Goal: Task Accomplishment & Management: Use online tool/utility

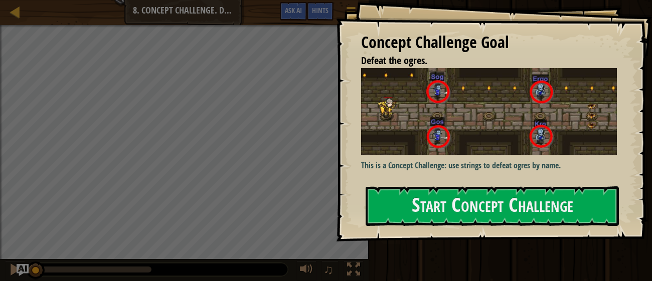
click at [350, 140] on div "Concept Challenge Goal Defeat the ogres. This is a Concept Challenge: use strin…" at bounding box center [494, 121] width 316 height 242
click at [18, 21] on div "Map Introduction to Computer Science 8. Concept Challenge. Dangerous Steps Game…" at bounding box center [184, 12] width 369 height 25
click at [19, 15] on div at bounding box center [15, 12] width 13 height 13
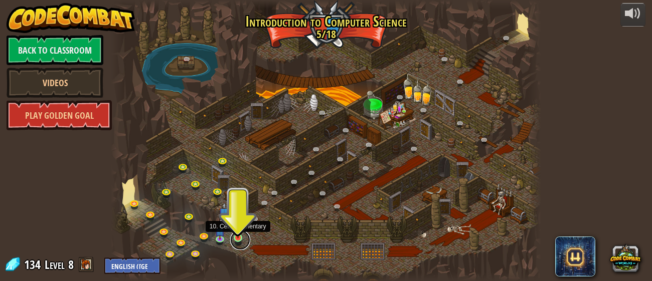
click at [241, 241] on link at bounding box center [240, 240] width 20 height 20
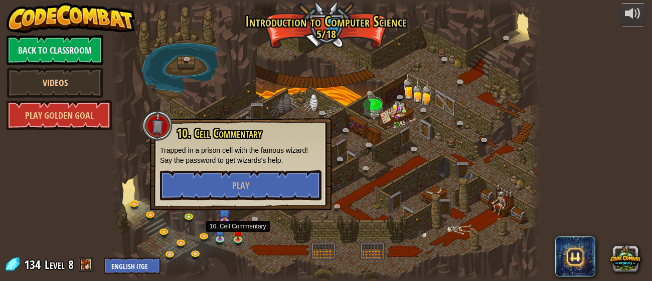
click at [76, 210] on div "powered by Back to Classroom Videos Play Golden Goal 25. Kithgard Gates (Locked…" at bounding box center [326, 140] width 652 height 281
click at [160, 221] on div at bounding box center [326, 140] width 430 height 281
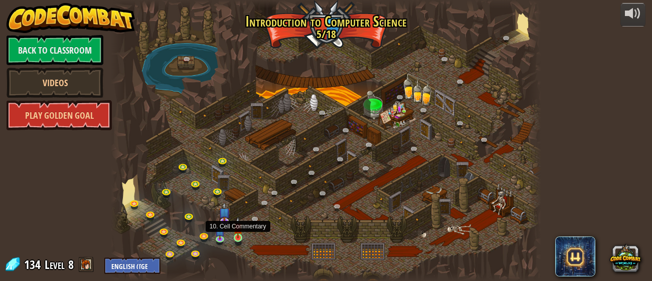
click at [234, 238] on img at bounding box center [238, 228] width 10 height 22
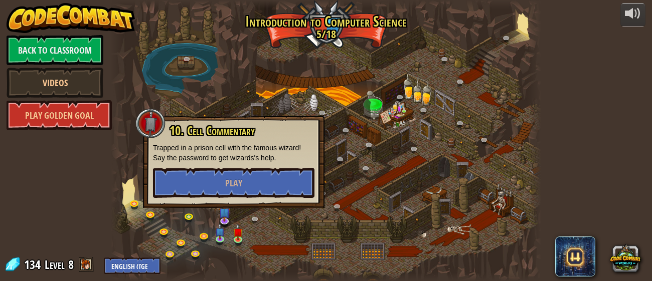
click at [237, 166] on div "10. Cell Commentary Trapped in a prison cell with the famous wizard! Say the pa…" at bounding box center [233, 161] width 161 height 74
click at [240, 168] on button "Play" at bounding box center [233, 183] width 161 height 30
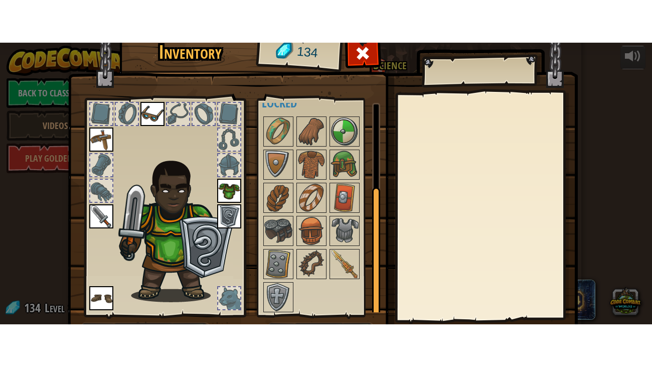
scroll to position [64, 0]
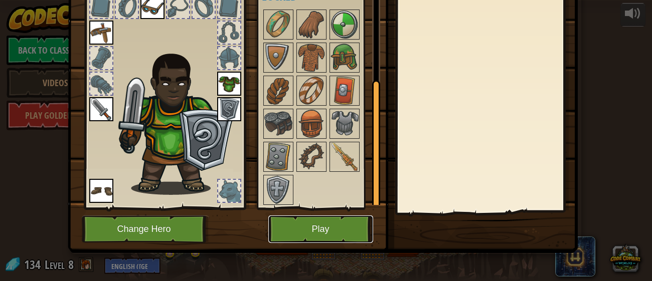
click at [307, 238] on button "Play" at bounding box center [320, 230] width 105 height 28
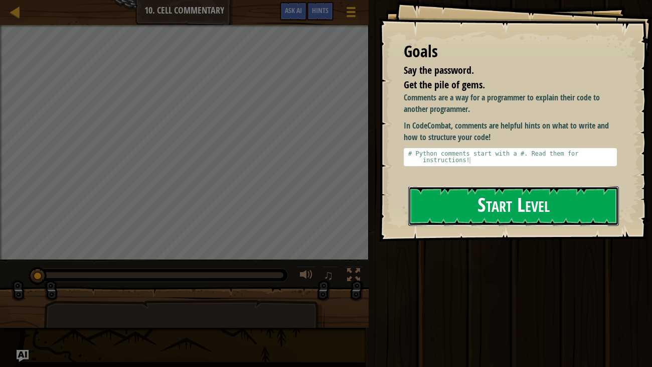
click at [469, 204] on button "Start Level" at bounding box center [513, 206] width 211 height 40
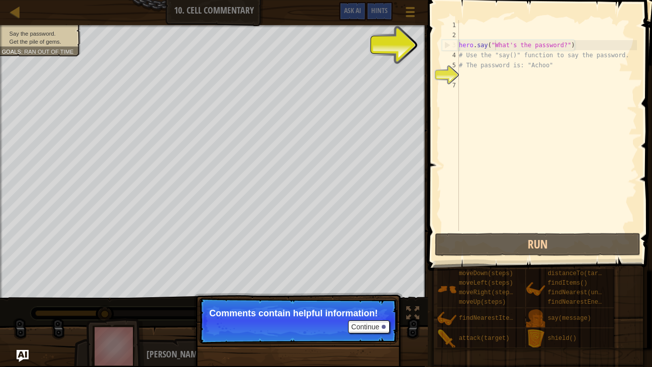
click at [494, 48] on div "hero . say ( "What's the password?" ) # Use the "say()" function to say the pas…" at bounding box center [547, 135] width 180 height 231
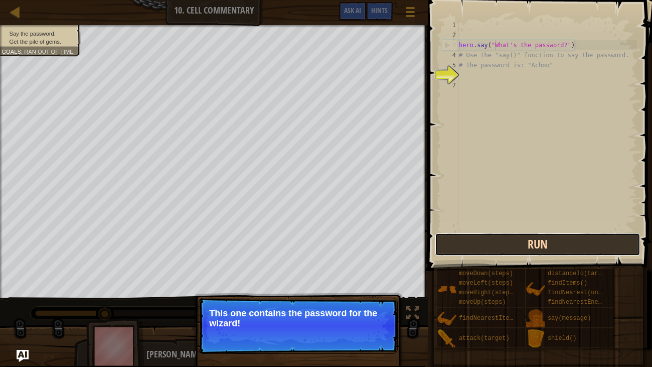
click at [481, 247] on button "Run" at bounding box center [538, 244] width 206 height 23
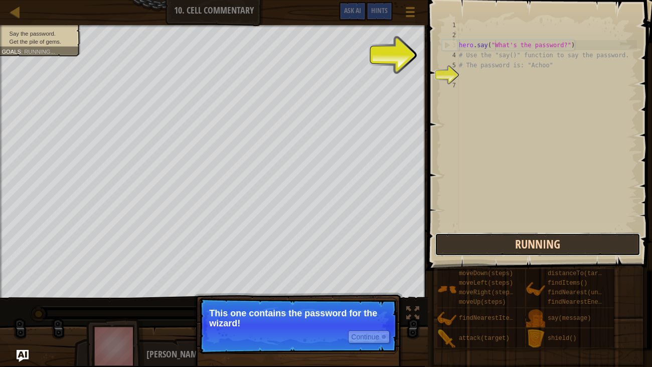
click at [480, 247] on button "Running" at bounding box center [538, 244] width 206 height 23
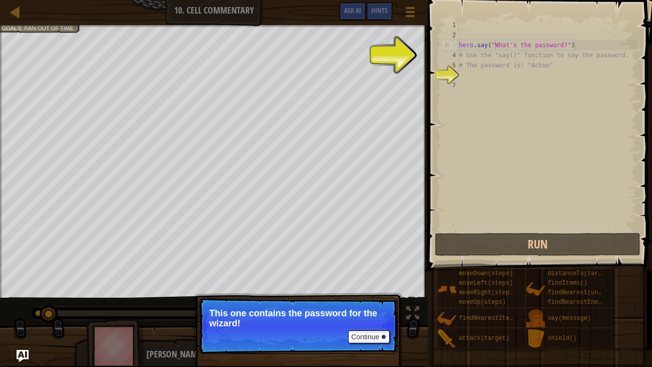
click at [492, 49] on div "hero . say ( "What's the password?" ) # Use the "say()" function to say the pas…" at bounding box center [547, 135] width 180 height 231
click at [479, 57] on div "hero . say ( "What's the password?" ) # Use the "say()" function to say the pas…" at bounding box center [547, 135] width 180 height 231
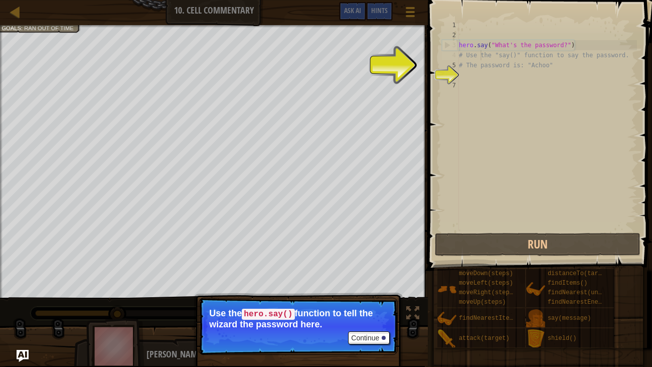
click at [462, 61] on div "hero . say ( "What's the password?" ) # Use the "say()" function to say the pas…" at bounding box center [547, 135] width 180 height 231
click at [462, 58] on div "hero . say ( "What's the password?" ) # Use the "say()" function to say the pas…" at bounding box center [547, 135] width 180 height 231
type textarea "# Use the "say()" function to say the password."
click at [467, 71] on div "hero . say ( "What's the password?" ) # Use the "say()" function to say the pas…" at bounding box center [547, 135] width 180 height 231
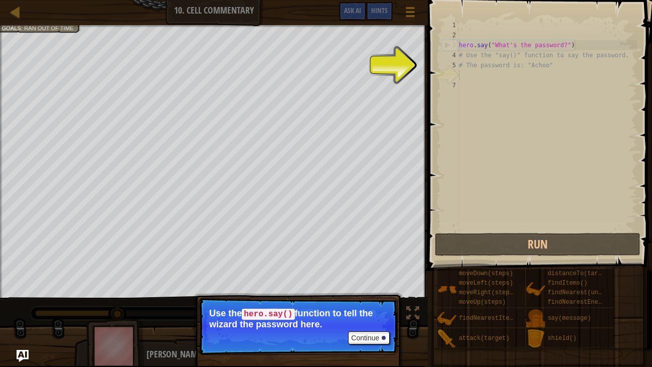
click at [469, 70] on div "hero . say ( "What's the password?" ) # Use the "say()" function to say the pas…" at bounding box center [547, 135] width 180 height 231
click at [368, 281] on button "Continue" at bounding box center [369, 337] width 42 height 13
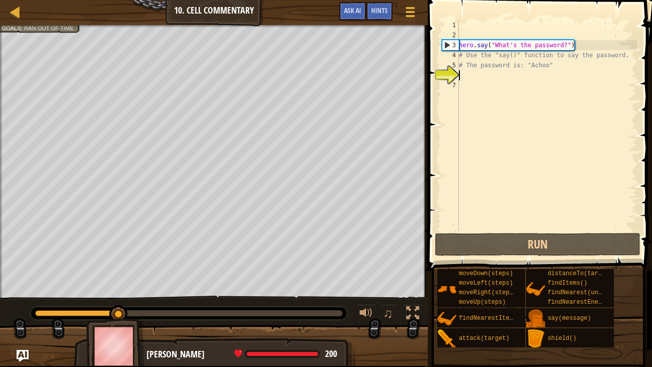
scroll to position [5, 0]
click at [467, 74] on div "hero . say ( "What's the password?" ) # Use the "say()" function to say the pas…" at bounding box center [547, 135] width 180 height 231
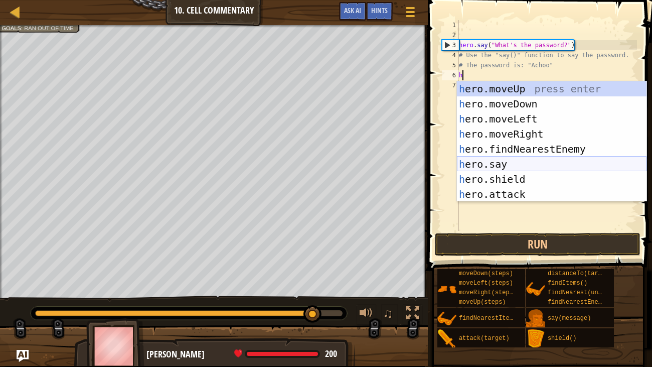
click at [469, 165] on div "h ero.moveUp press enter h ero.moveDown press enter h ero.moveLeft press enter …" at bounding box center [552, 156] width 190 height 150
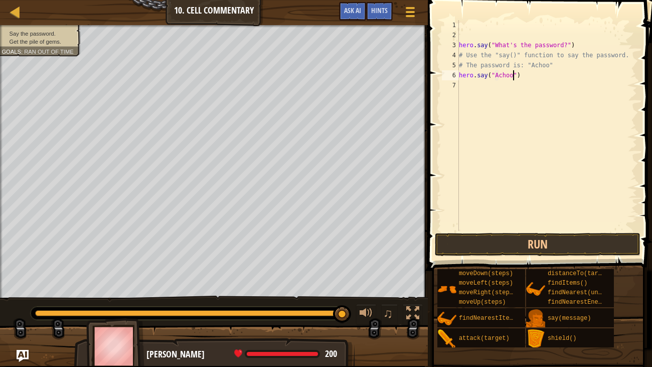
scroll to position [5, 4]
type textarea "hero.say("Achoo")"
click at [513, 236] on button "Run" at bounding box center [538, 244] width 206 height 23
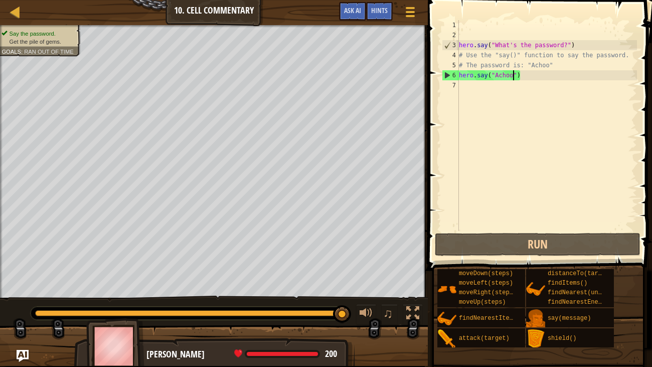
click at [499, 89] on div "hero . say ( "What's the password?" ) # Use the "say()" function to say the pas…" at bounding box center [547, 135] width 180 height 231
type textarea "h"
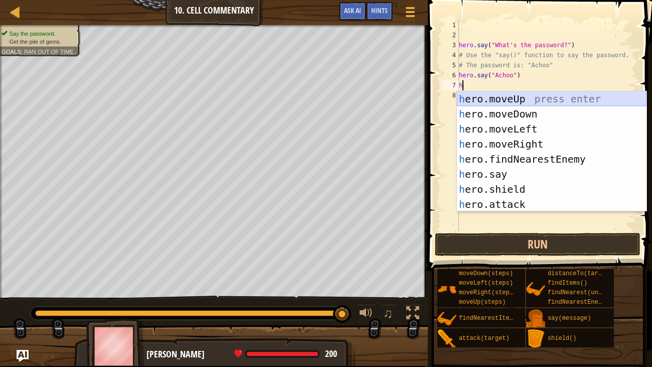
click at [499, 95] on div "h ero.moveUp press enter h ero.moveDown press enter h ero.moveLeft press enter …" at bounding box center [552, 166] width 190 height 150
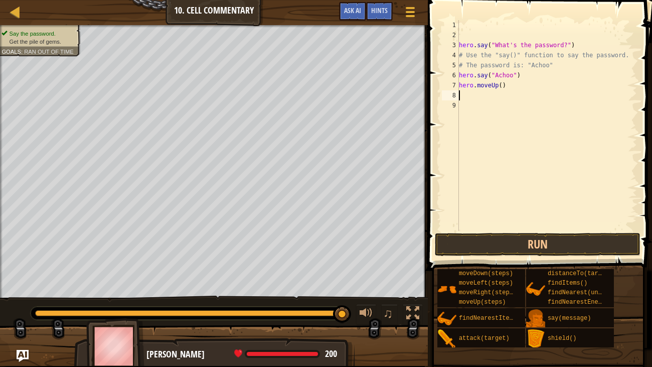
click at [502, 87] on div "hero . say ( "What's the password?" ) # Use the "say()" function to say the pas…" at bounding box center [547, 135] width 180 height 231
type textarea "hero.moveUp(2)"
click at [533, 250] on button "Run" at bounding box center [538, 244] width 206 height 23
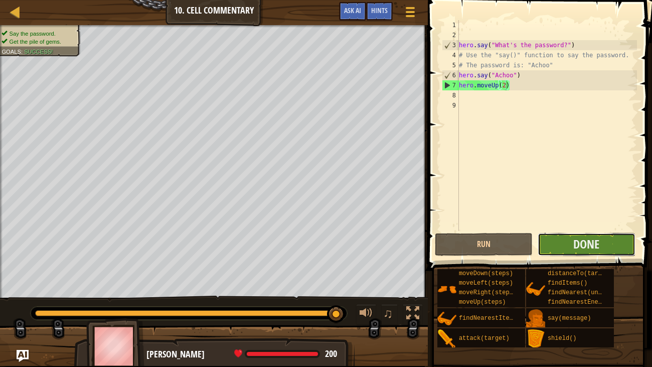
click at [554, 250] on button "Done" at bounding box center [587, 244] width 98 height 23
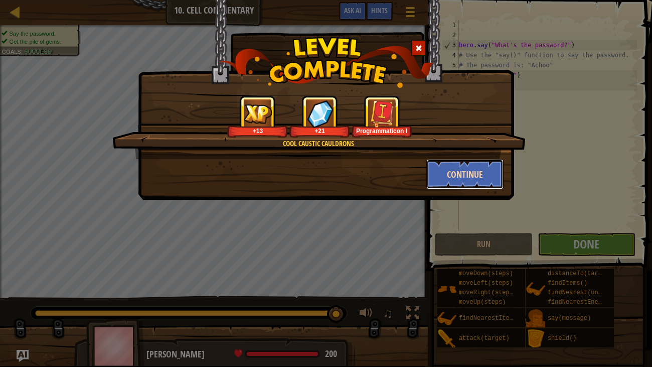
click at [474, 169] on button "Continue" at bounding box center [465, 174] width 78 height 30
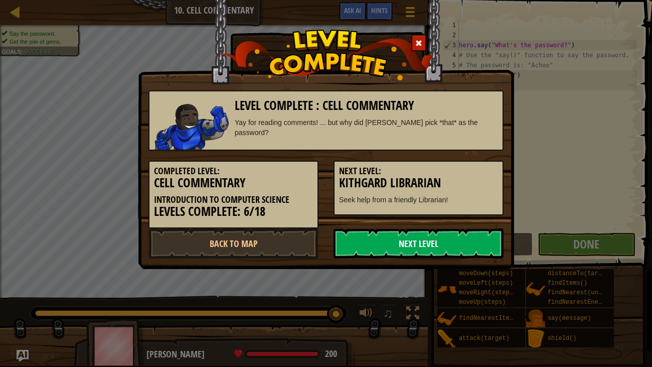
click at [409, 244] on link "Next Level" at bounding box center [419, 243] width 170 height 30
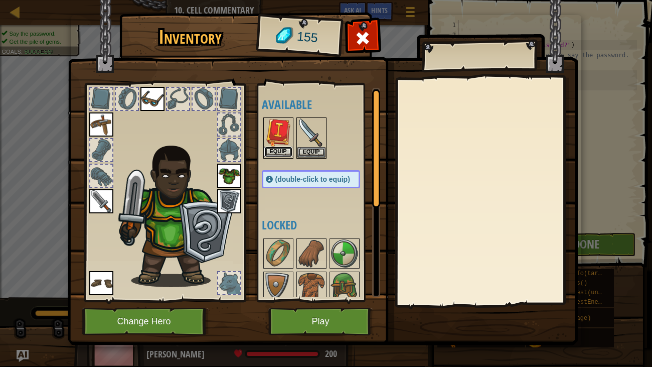
click at [267, 148] on button "Equip" at bounding box center [278, 151] width 28 height 11
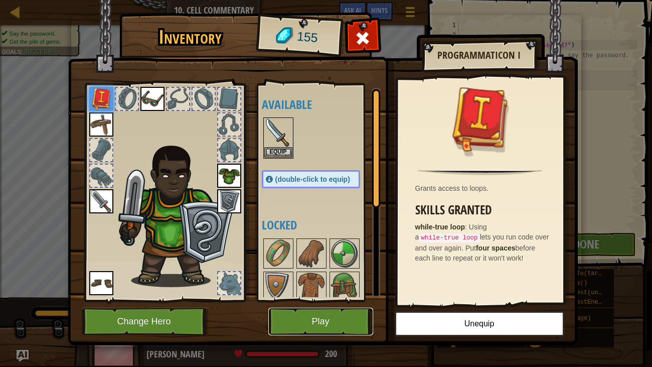
click at [299, 281] on button "Play" at bounding box center [320, 321] width 105 height 28
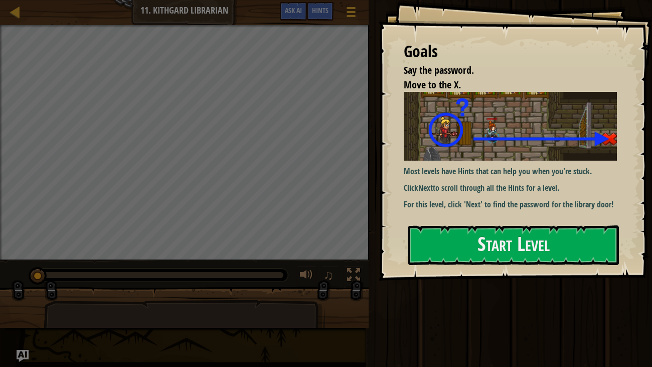
click at [285, 281] on div at bounding box center [184, 340] width 281 height 83
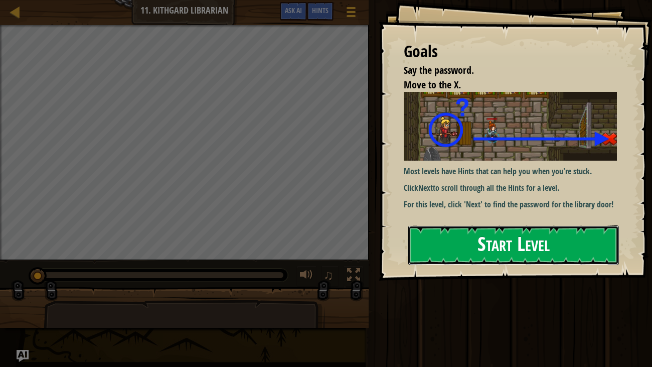
click at [472, 236] on button "Start Level" at bounding box center [513, 245] width 211 height 40
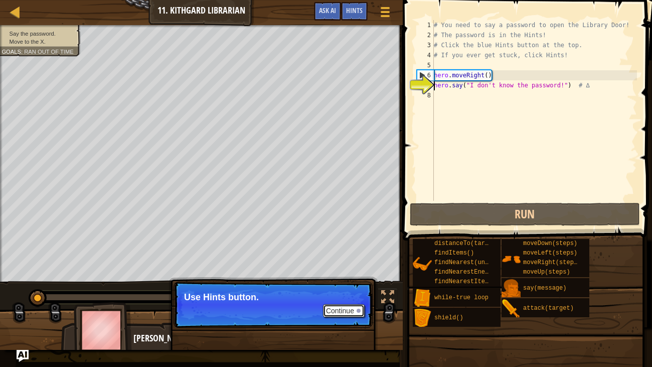
click at [335, 281] on button "Continue" at bounding box center [344, 310] width 42 height 13
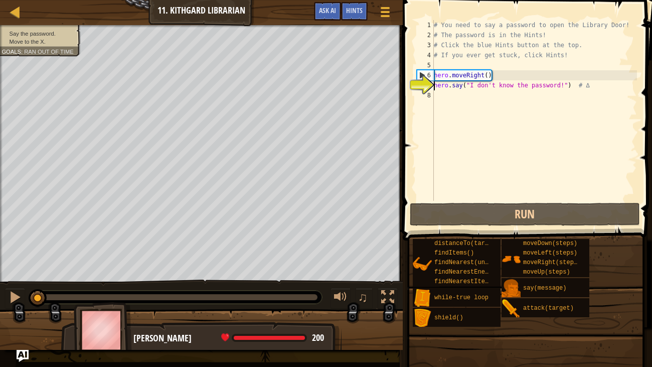
click at [564, 84] on div "# You need to say a password to open the Library Door! # The password is in the…" at bounding box center [534, 120] width 205 height 201
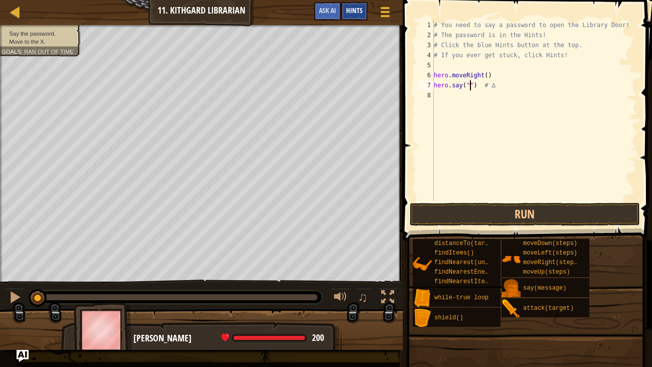
click at [354, 10] on span "Hints" at bounding box center [354, 11] width 17 height 10
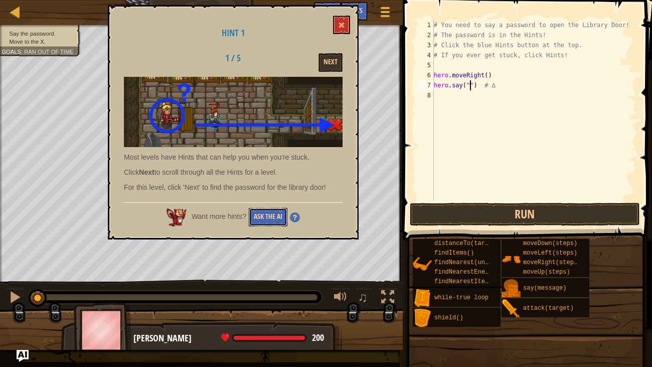
click at [272, 220] on button "Ask the AI" at bounding box center [268, 217] width 39 height 19
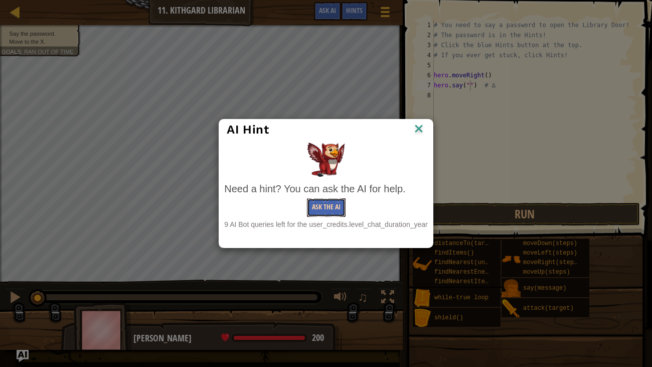
click at [319, 207] on button "Ask the AI" at bounding box center [326, 207] width 39 height 19
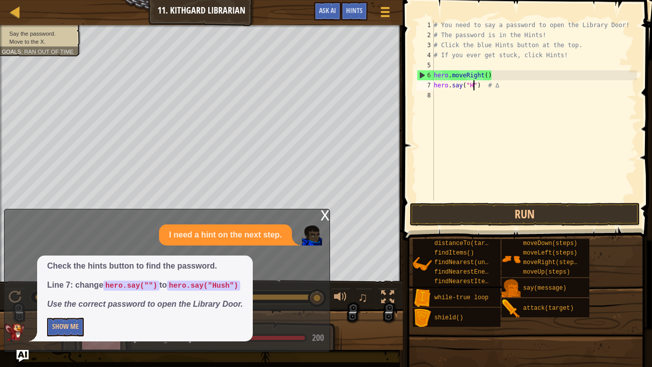
scroll to position [5, 3]
type textarea "hero.say("Hush") # ∆"
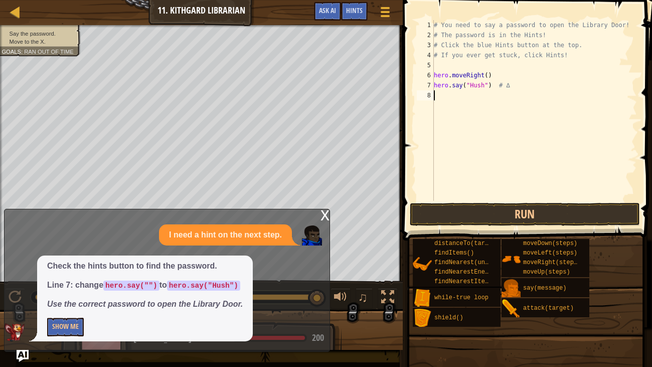
click at [449, 100] on div "# You need to say a password to open the Library Door! # The password is in the…" at bounding box center [534, 120] width 205 height 201
click at [499, 74] on div "# You need to say a password to open the Library Door! # The password is in the…" at bounding box center [534, 120] width 205 height 201
type textarea "h"
click at [436, 96] on div "# You need to say a password to open the Library Door! # The password is in the…" at bounding box center [534, 120] width 205 height 201
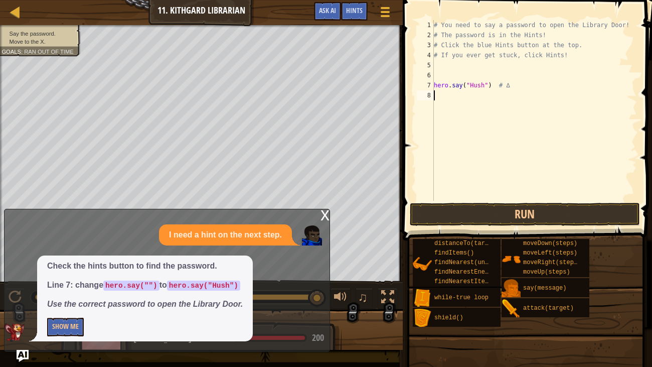
type textarea "h"
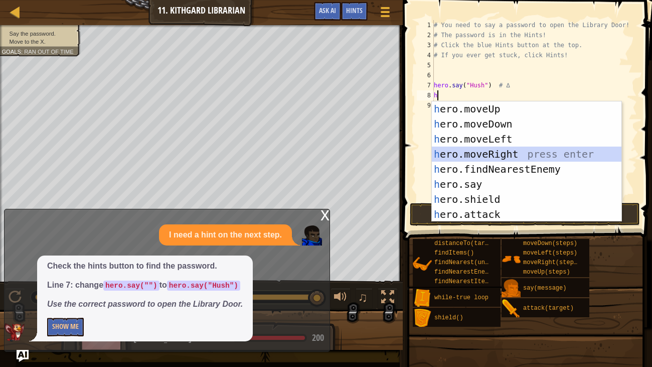
click at [449, 151] on div "h ero.moveUp press enter h ero.moveDown press enter h ero.moveLeft press enter …" at bounding box center [527, 176] width 190 height 150
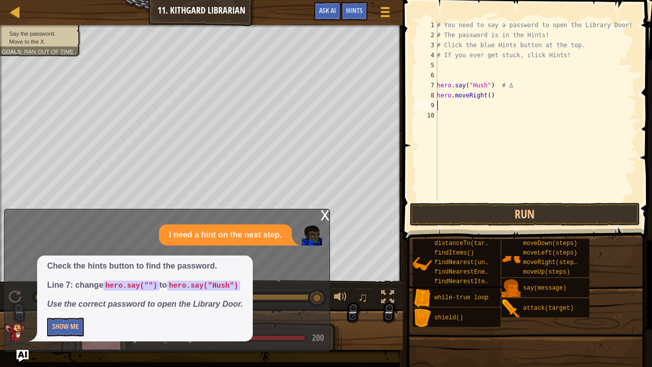
click at [491, 96] on div "# You need to say a password to open the Library Door! # The password is in the…" at bounding box center [536, 120] width 202 height 201
type textarea "hero.moveRight(2)"
click at [478, 220] on button "Run" at bounding box center [525, 214] width 230 height 23
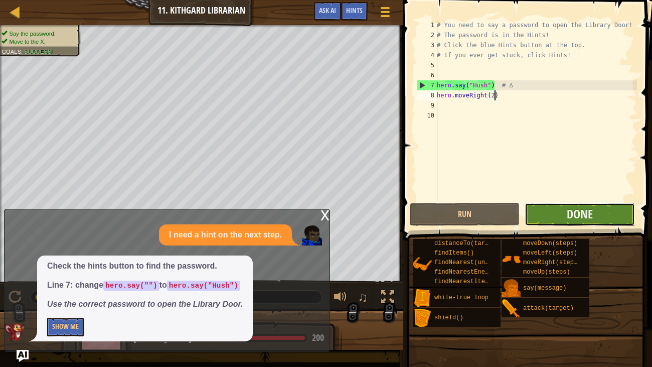
click at [558, 209] on button "Done" at bounding box center [580, 214] width 110 height 23
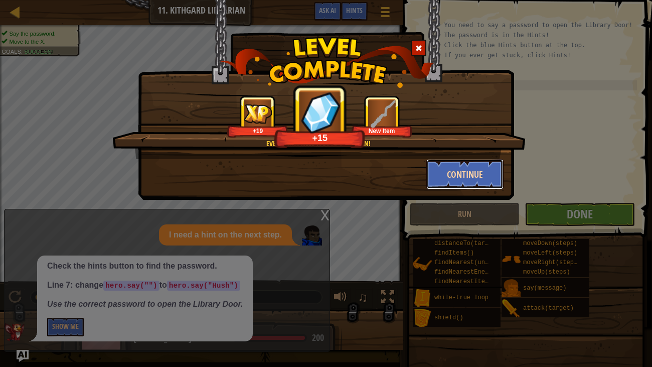
click at [447, 179] on button "Continue" at bounding box center [465, 174] width 78 height 30
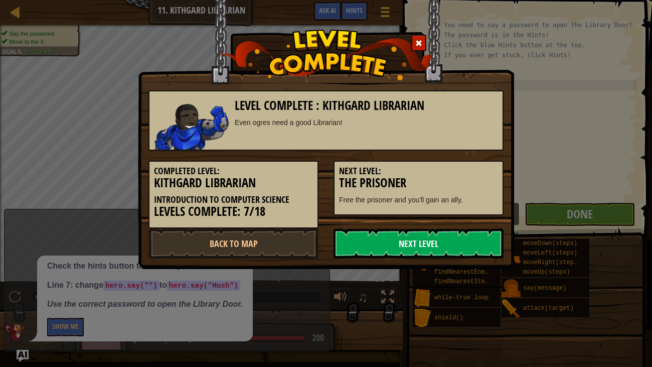
click at [388, 236] on link "Next Level" at bounding box center [419, 243] width 170 height 30
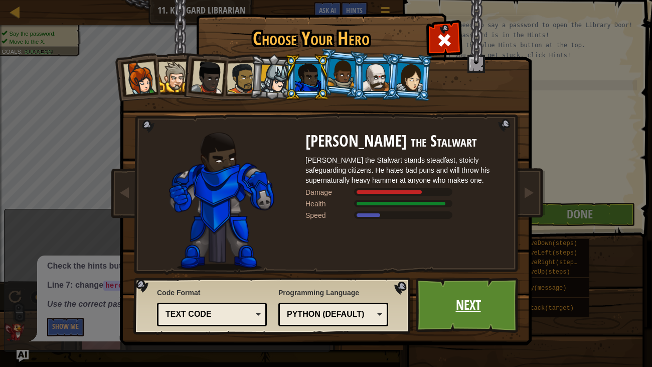
click at [434, 281] on link "Next" at bounding box center [468, 304] width 105 height 55
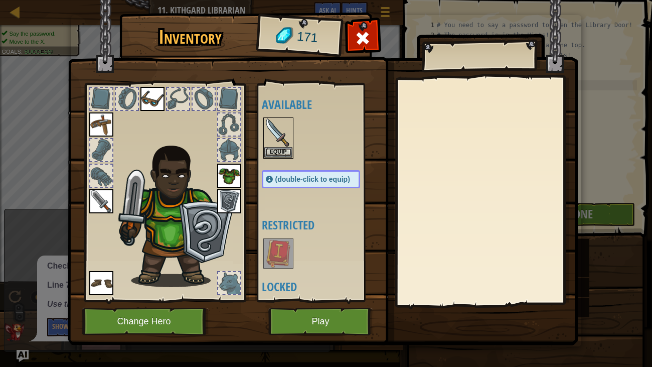
scroll to position [117, 0]
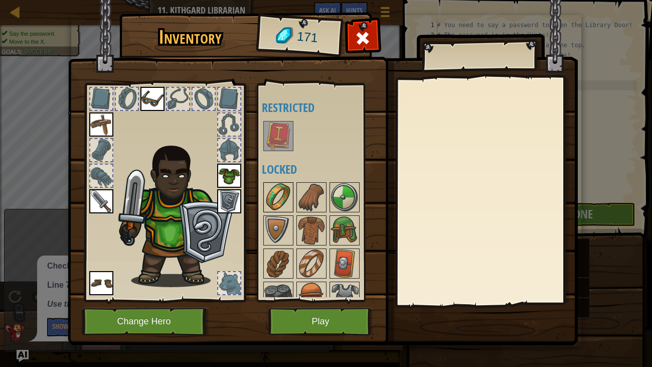
click at [280, 200] on img at bounding box center [278, 197] width 28 height 28
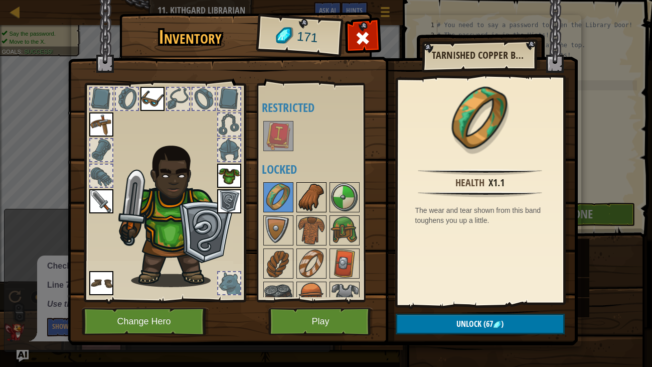
click at [303, 203] on img at bounding box center [311, 197] width 28 height 28
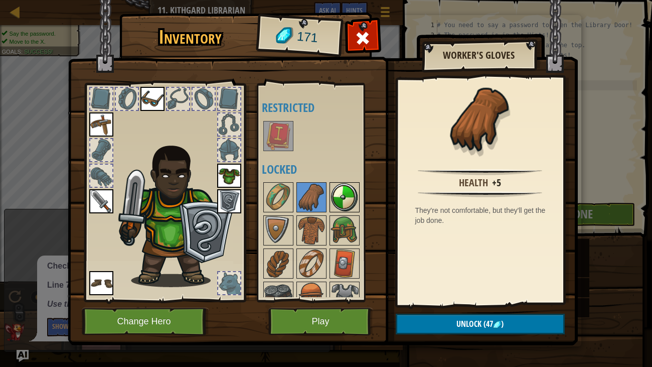
click at [348, 198] on img at bounding box center [345, 197] width 28 height 28
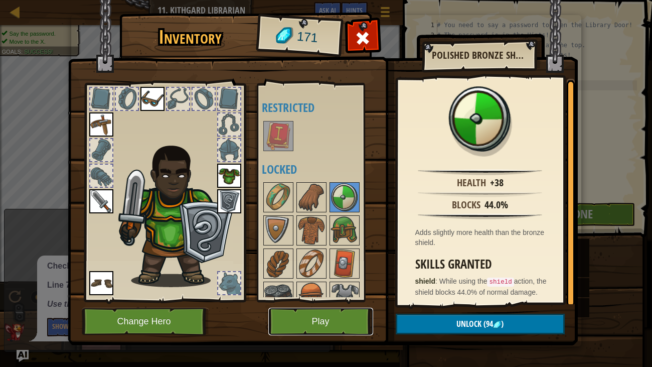
click at [320, 281] on button "Play" at bounding box center [320, 321] width 105 height 28
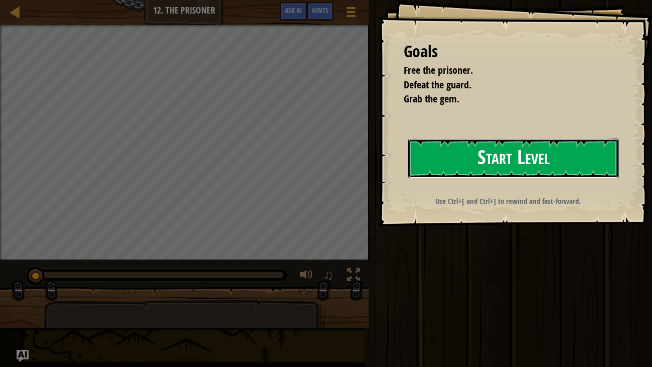
click at [488, 139] on button "Start Level" at bounding box center [513, 158] width 211 height 40
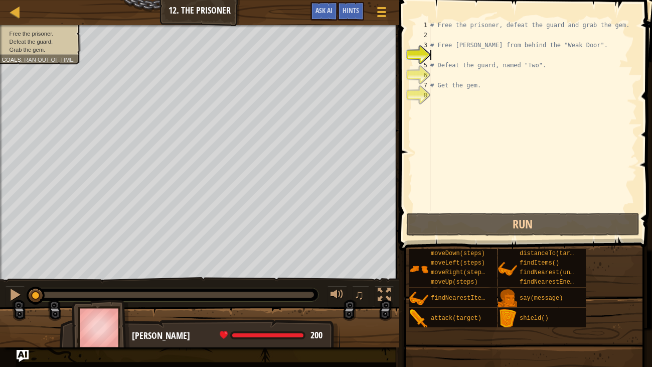
click at [630, 26] on div "# Free the prisoner, defeat the guard and grab the gem. # Free [PERSON_NAME] fr…" at bounding box center [532, 125] width 209 height 211
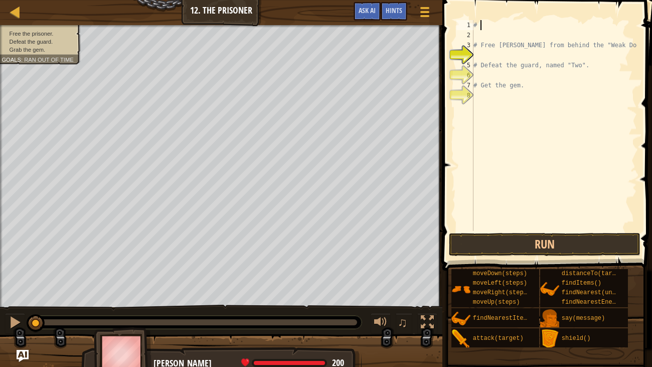
type textarea "#"
click at [624, 41] on div "# Free [PERSON_NAME] from behind the "Weak Door". # Defeat the guard, named "Tw…" at bounding box center [554, 135] width 166 height 231
click at [624, 45] on div "# Free [PERSON_NAME] from behind the "We. # Defeat the guard, named "Two". # Ge…" at bounding box center [554, 135] width 166 height 231
click at [624, 45] on div "# Free [PERSON_NAME] from behind the # Defeat the guard, named "Two". # Get the…" at bounding box center [554, 135] width 166 height 231
type textarea "# Free [PERSON_NAME] from behi"
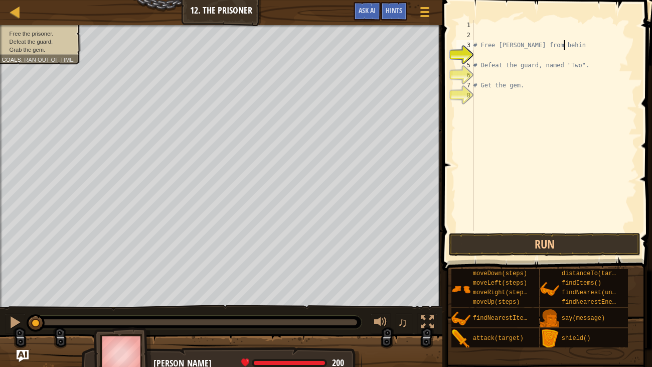
click at [624, 45] on div "# Free [PERSON_NAME] from behin # Defeat the guard, named "Two". # Get the gem." at bounding box center [554, 135] width 166 height 231
click at [624, 45] on div "# Defeat the guard, named "Two". # Get the gem." at bounding box center [554, 135] width 166 height 231
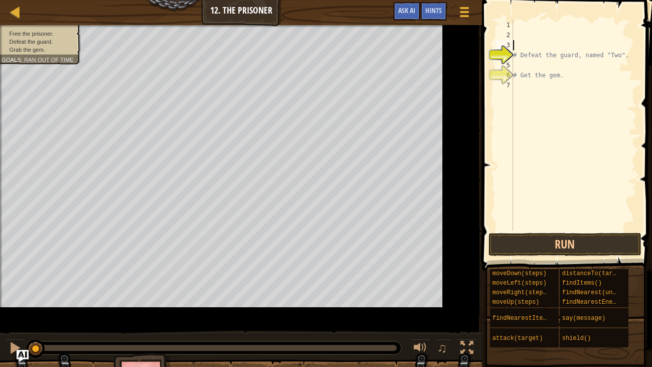
click at [624, 45] on div "# Defeat the guard, named "Two". # Get the gem." at bounding box center [594, 135] width 166 height 231
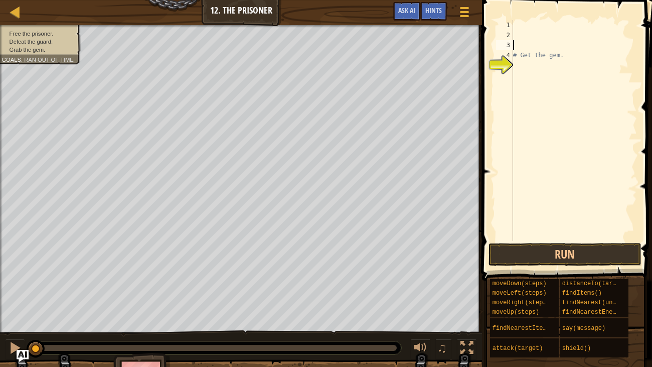
click at [620, 49] on div "# Get the gem." at bounding box center [574, 140] width 126 height 241
type textarea "# Get the"
click at [620, 49] on div "# Get the g" at bounding box center [574, 140] width 126 height 241
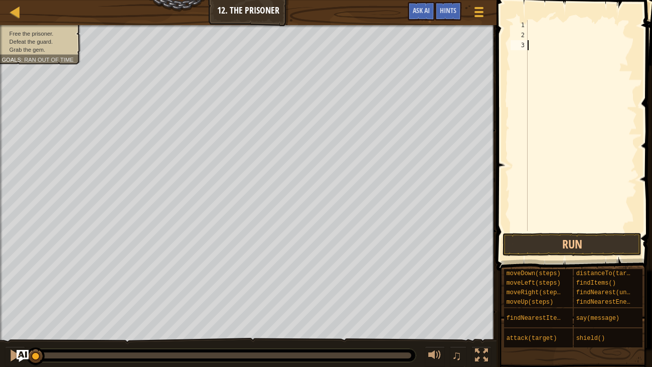
click at [543, 25] on div at bounding box center [581, 135] width 111 height 231
drag, startPoint x: 543, startPoint y: 25, endPoint x: 622, endPoint y: 49, distance: 82.8
click at [622, 49] on div at bounding box center [581, 135] width 111 height 231
click at [621, 48] on div at bounding box center [581, 135] width 111 height 231
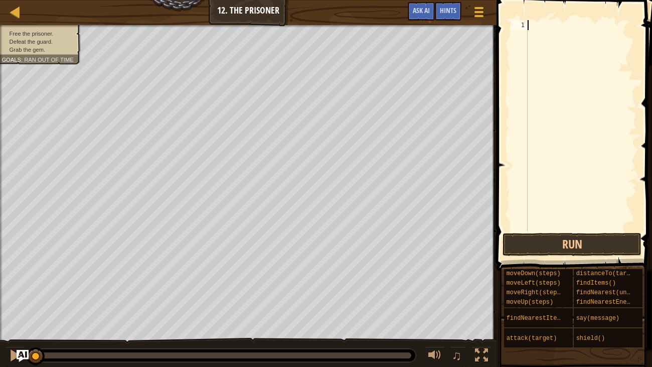
click at [621, 48] on div at bounding box center [581, 135] width 111 height 231
type textarea "h"
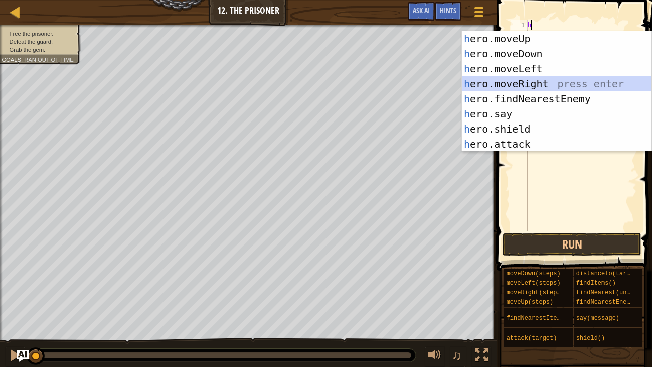
click at [503, 85] on div "h ero.moveUp press enter h ero.moveDown press enter h ero.moveLeft press enter …" at bounding box center [557, 106] width 190 height 150
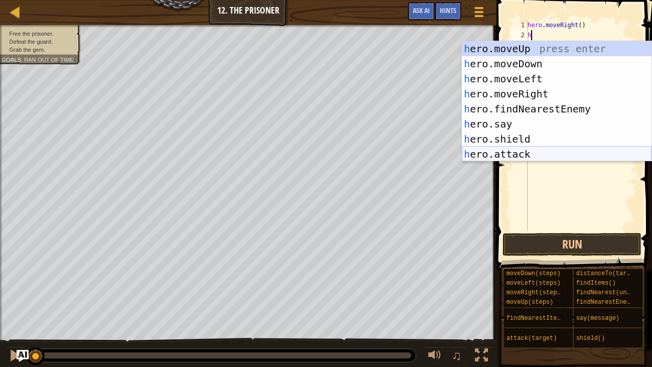
click at [497, 151] on div "h ero.moveUp press enter h ero.moveDown press enter h ero.moveLeft press enter …" at bounding box center [557, 116] width 190 height 150
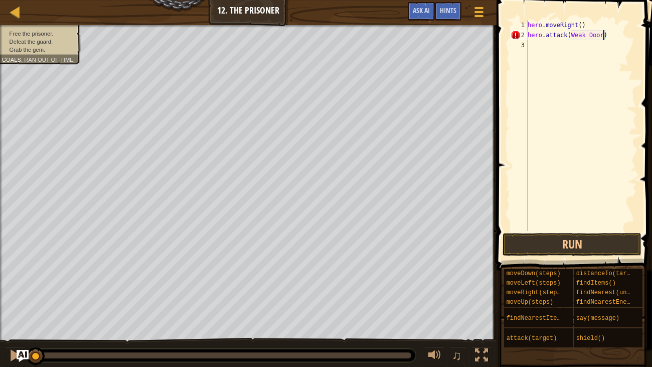
scroll to position [5, 7]
click at [571, 39] on div "hero . moveRight ( ) hero . attack ( Weak Door ')" at bounding box center [581, 135] width 111 height 231
click at [609, 35] on div "hero . moveRight ( ) hero . attack ( "Weak Door')" at bounding box center [581, 135] width 111 height 231
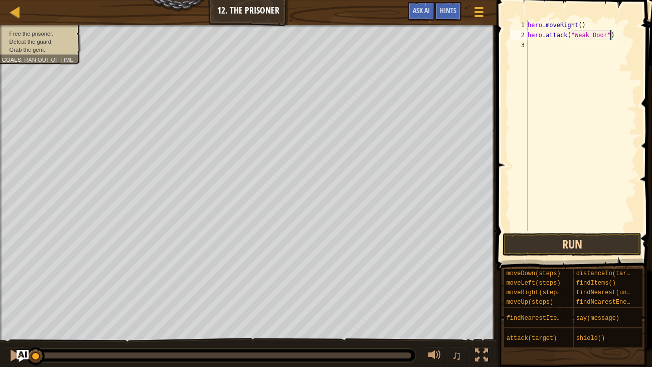
type textarea "hero.attack("Weak Door")"
click at [548, 246] on button "Run" at bounding box center [572, 244] width 139 height 23
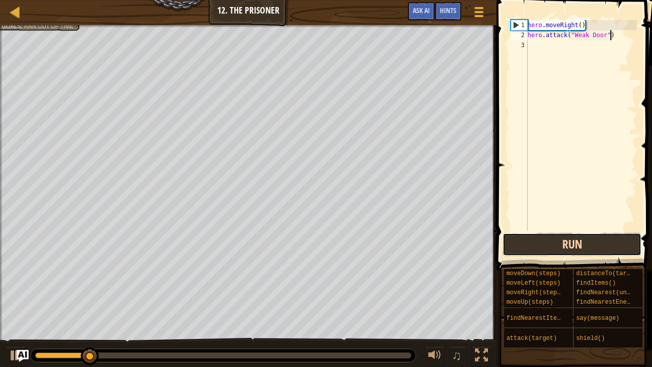
click at [574, 242] on button "Run" at bounding box center [572, 244] width 139 height 23
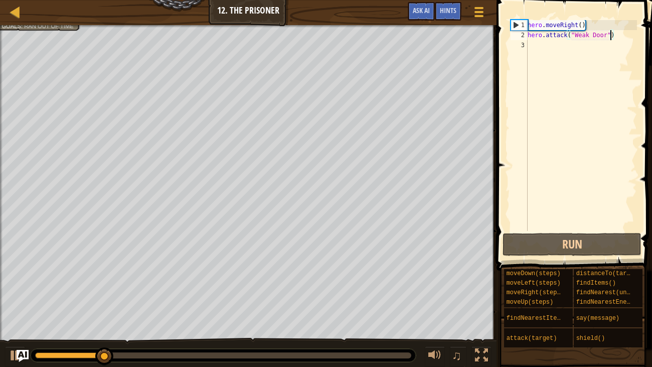
click at [561, 51] on div "hero . moveRight ( ) hero . attack ( "Weak Door" )" at bounding box center [581, 135] width 111 height 231
click at [560, 42] on div "hero . moveRight ( ) hero . attack ( "Weak Door" )" at bounding box center [581, 135] width 111 height 231
type textarea "f"
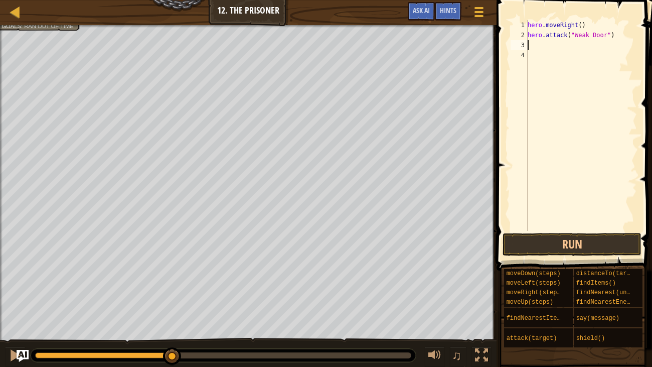
type textarea "r"
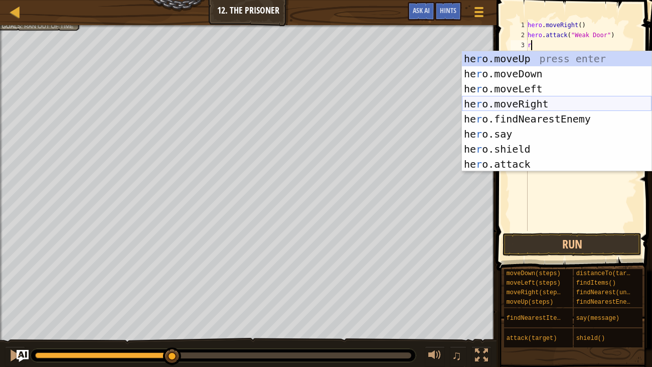
click at [489, 100] on div "he r o.moveUp press enter he r o.moveDown press enter he r o.moveLeft press ent…" at bounding box center [557, 126] width 190 height 150
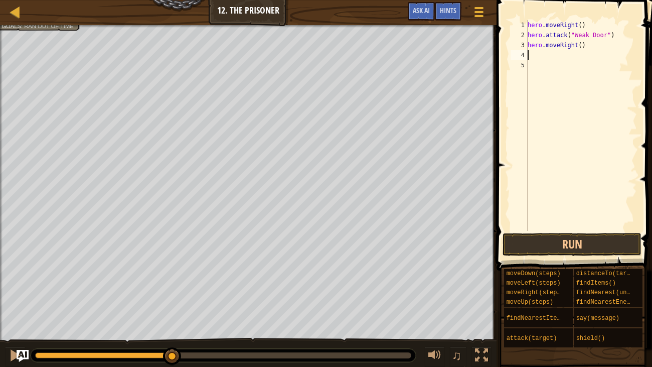
click at [581, 47] on div "hero . moveRight ( ) hero . attack ( "Weak Door" ) hero . moveRight ( )" at bounding box center [581, 135] width 111 height 231
type textarea "hero.moveRight(3)"
click at [530, 55] on div "hero . moveRight ( ) hero . attack ( "Weak Door" ) hero . moveRight ( 3 )" at bounding box center [581, 135] width 111 height 231
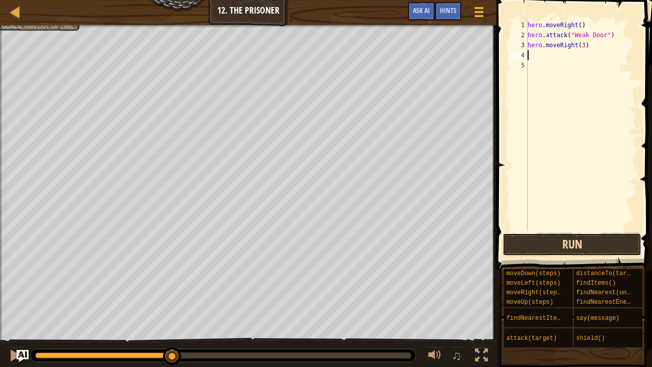
click at [524, 238] on button "Run" at bounding box center [572, 244] width 139 height 23
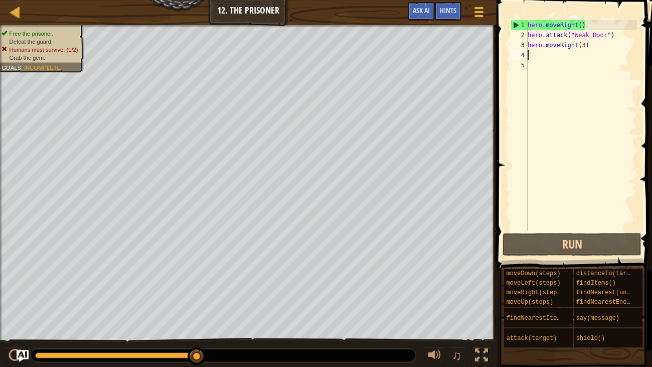
click at [575, 56] on div "hero . moveRight ( ) hero . attack ( "Weak Door" ) hero . moveRight ( 3 )" at bounding box center [581, 135] width 111 height 231
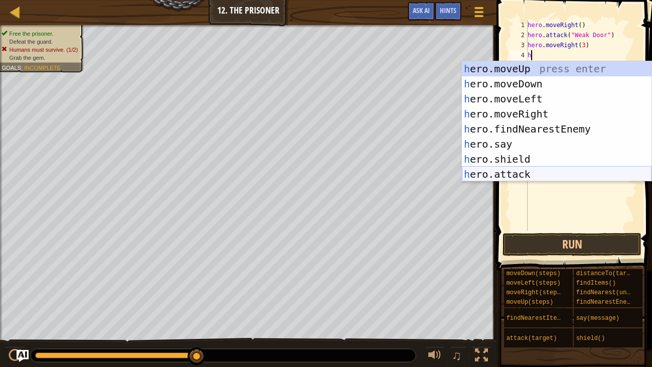
click at [516, 176] on div "h ero.moveUp press enter h ero.moveDown press enter h ero.moveLeft press enter …" at bounding box center [557, 136] width 190 height 150
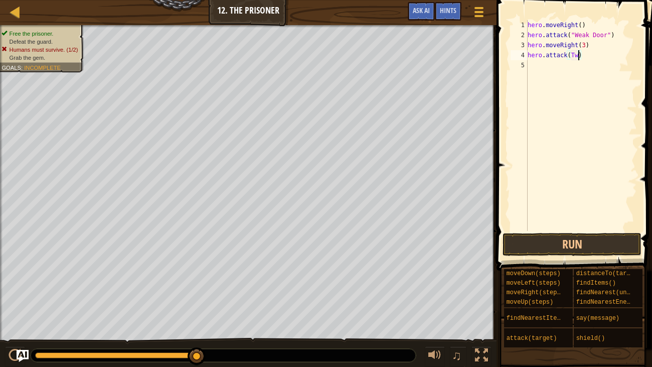
type textarea "hero.attack(Two)"
click at [553, 68] on div "hero . moveRight ( ) hero . attack ( "Weak Door" ) hero . moveRight ( 3 ) hero …" at bounding box center [581, 135] width 111 height 231
type textarea "h"
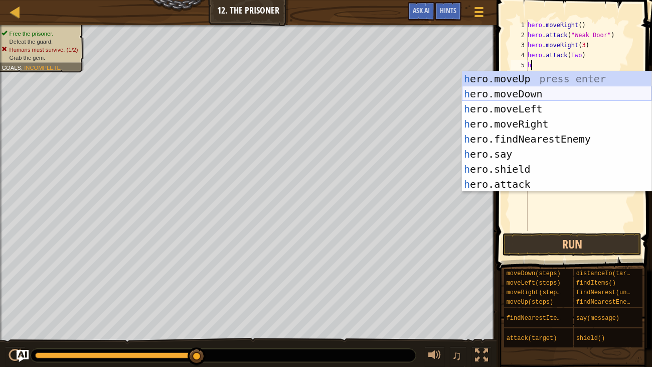
click at [513, 90] on div "h ero.moveUp press enter h ero.moveDown press enter h ero.moveLeft press enter …" at bounding box center [557, 146] width 190 height 150
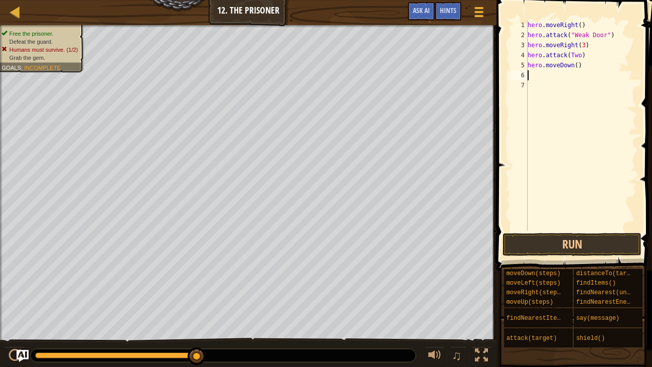
click at [579, 67] on div "hero . moveRight ( ) hero . attack ( "Weak Door" ) hero . moveRight ( 3 ) hero …" at bounding box center [581, 135] width 111 height 231
type textarea "hero.moveDown(3)"
click at [528, 74] on div "hero . moveRight ( ) hero . attack ( "Weak Door" ) hero . moveRight ( 3 ) hero …" at bounding box center [581, 135] width 111 height 231
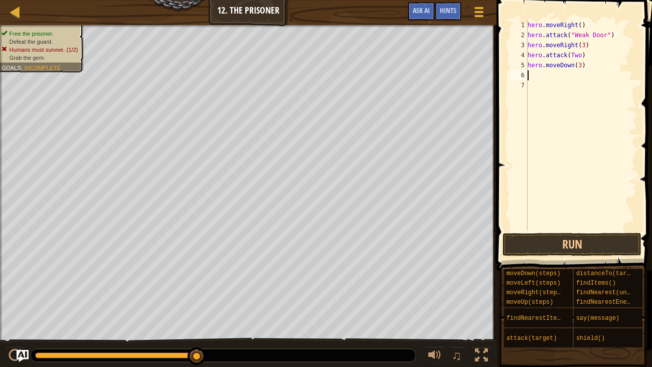
type textarea "h"
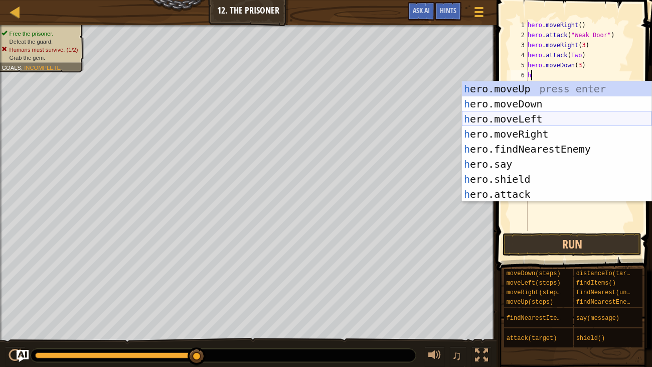
click at [507, 115] on div "h ero.moveUp press enter h ero.moveDown press enter h ero.moveLeft press enter …" at bounding box center [557, 156] width 190 height 150
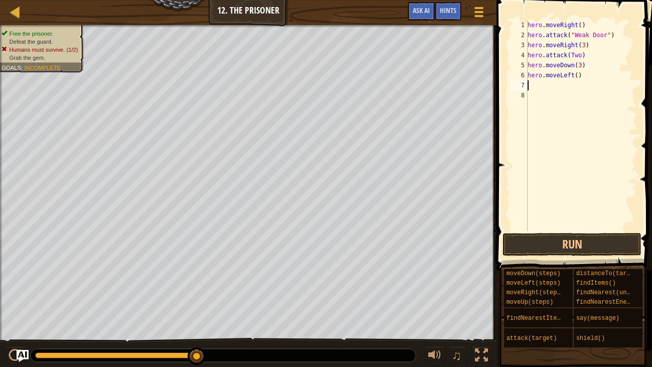
type textarea "m"
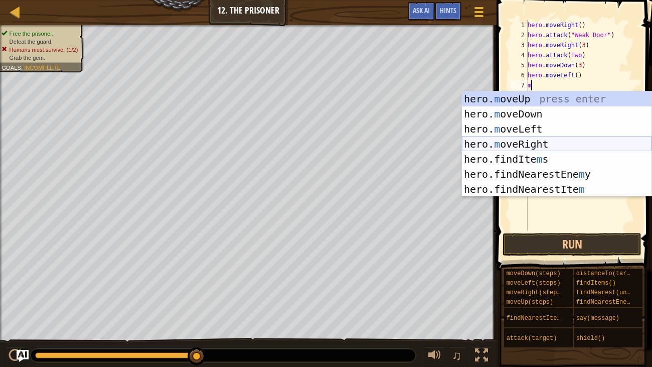
click at [522, 145] on div "hero. m oveUp press enter hero. m oveDown press enter hero. m oveLeft press ent…" at bounding box center [557, 158] width 190 height 135
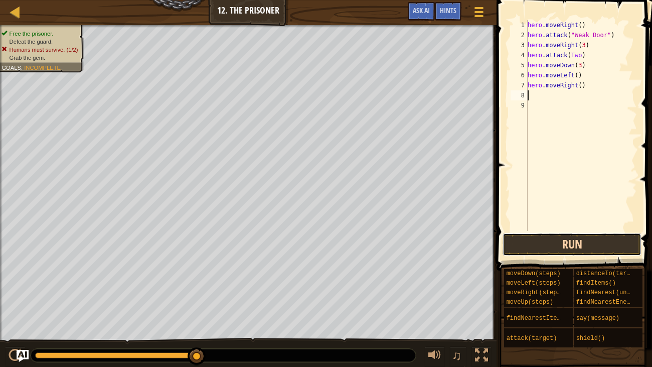
click at [525, 238] on button "Run" at bounding box center [572, 244] width 139 height 23
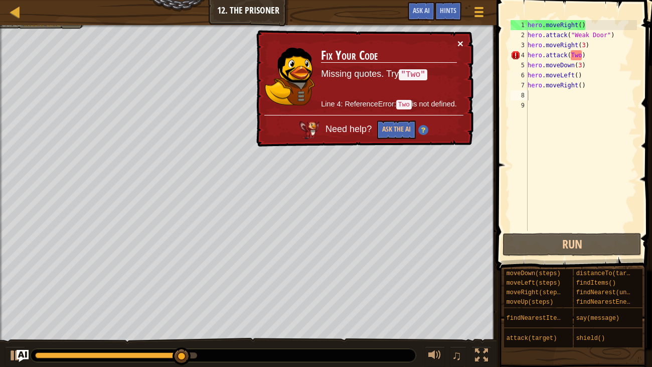
click at [462, 41] on button "×" at bounding box center [460, 43] width 6 height 11
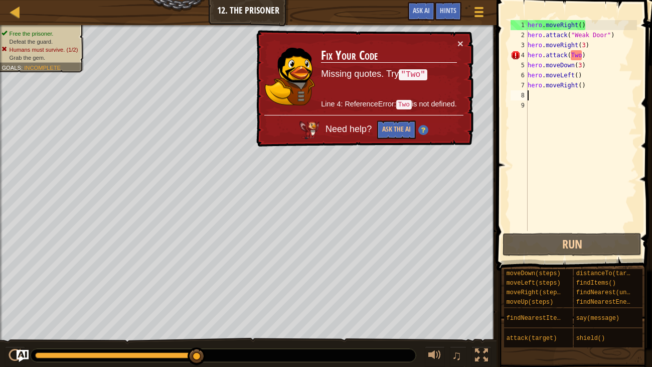
click at [572, 58] on div "hero . moveRight ( ) hero . attack ( "Weak Door" ) hero . moveRight ( 3 ) hero …" at bounding box center [581, 135] width 111 height 231
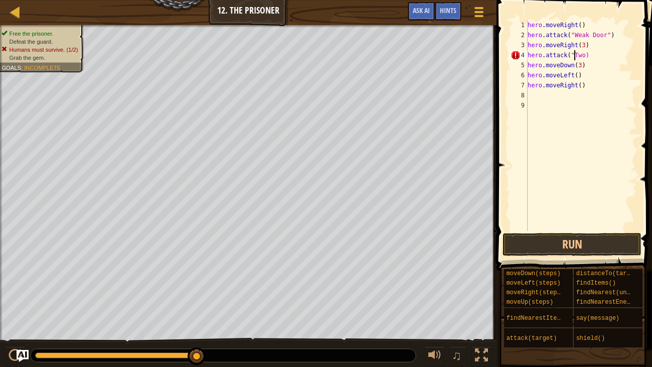
click at [586, 56] on div "hero . moveRight ( ) hero . attack ( "Weak Door" ) hero . moveRight ( 3 ) hero …" at bounding box center [581, 135] width 111 height 231
type textarea "hero.attack("Two")"
click at [524, 241] on button "Run" at bounding box center [572, 244] width 139 height 23
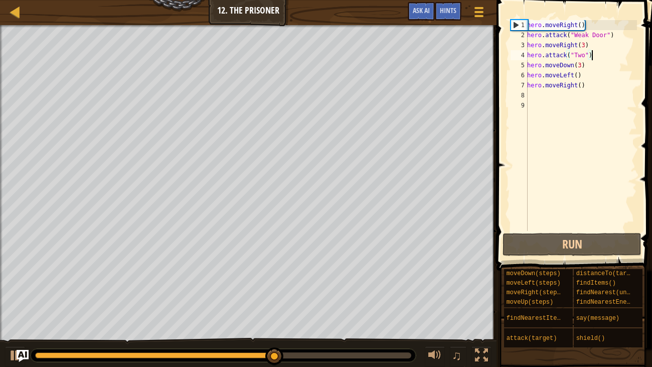
click at [592, 88] on div "hero . moveRight ( ) hero . attack ( "Weak Door" ) hero . moveRight ( 3 ) hero …" at bounding box center [581, 135] width 112 height 231
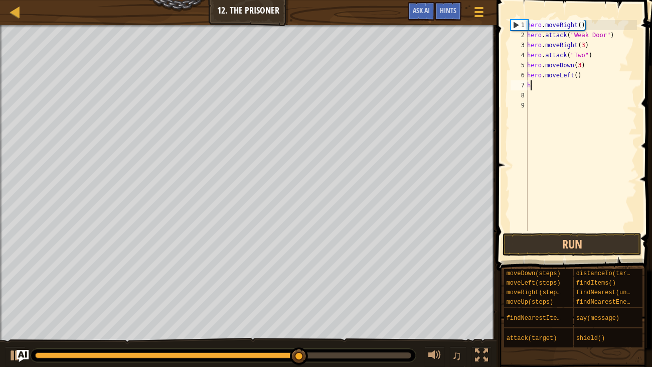
type textarea "h"
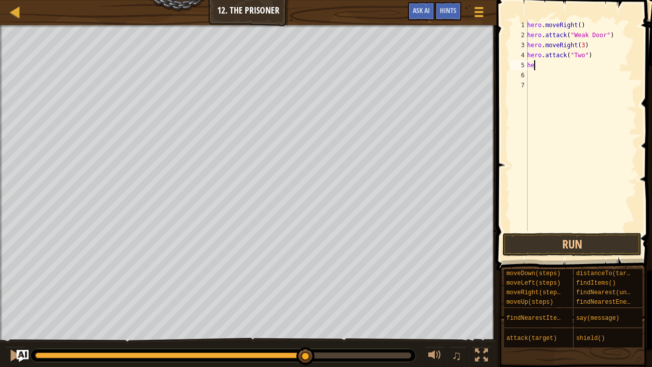
type textarea "h"
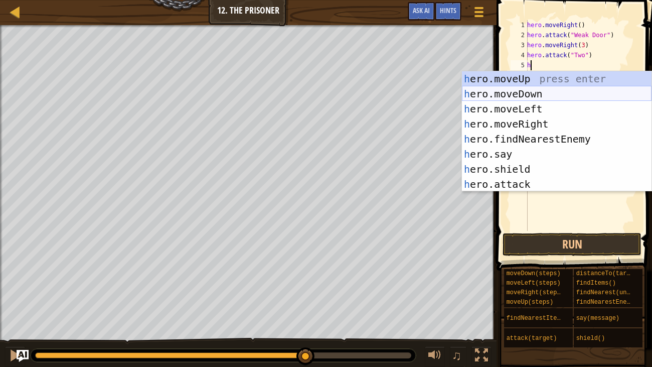
click at [485, 92] on div "h ero.moveUp press enter h ero.moveDown press enter h ero.moveLeft press enter …" at bounding box center [557, 146] width 190 height 150
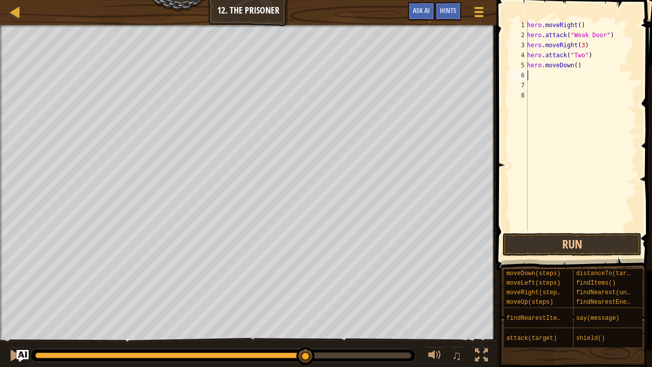
click at [576, 66] on div "hero . moveRight ( ) hero . attack ( "Weak Door" ) hero . moveRight ( 3 ) hero …" at bounding box center [581, 135] width 112 height 231
type textarea "hero.moveDown3()"
click at [533, 67] on div "hero . moveRight ( ) hero . attack ( "Weak Door" ) hero . moveRight ( 3 ) hero …" at bounding box center [581, 135] width 112 height 231
click at [527, 81] on div "7" at bounding box center [519, 85] width 17 height 10
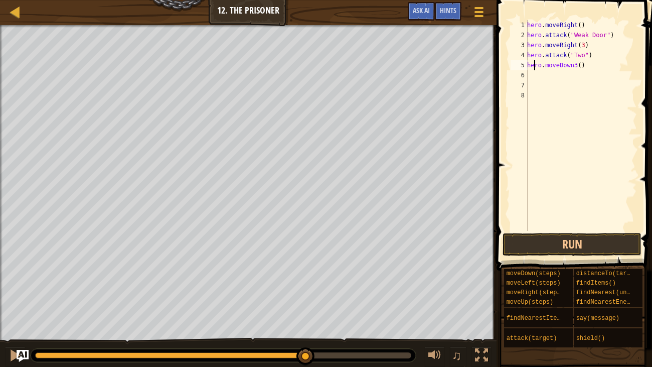
scroll to position [5, 0]
click at [531, 73] on div "hero . moveRight ( ) hero . attack ( "Weak Door" ) hero . moveRight ( 3 ) hero …" at bounding box center [581, 135] width 112 height 231
type textarea "h"
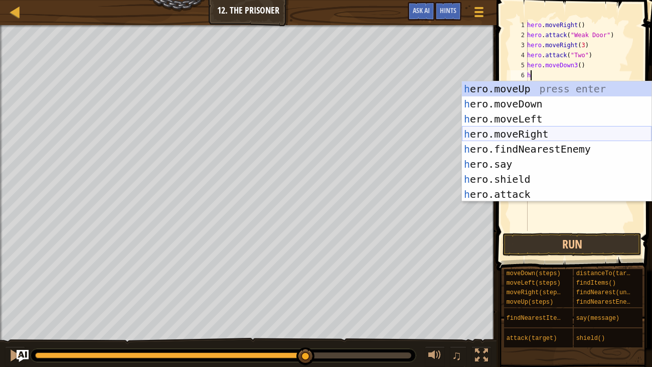
click at [500, 133] on div "h ero.moveUp press enter h ero.moveDown press enter h ero.moveLeft press enter …" at bounding box center [557, 156] width 190 height 150
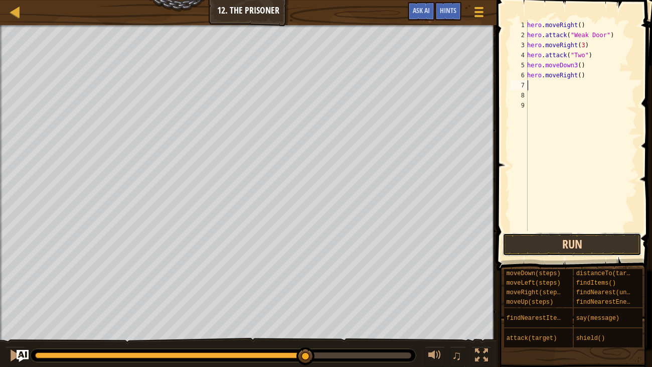
click at [592, 248] on button "Run" at bounding box center [572, 244] width 139 height 23
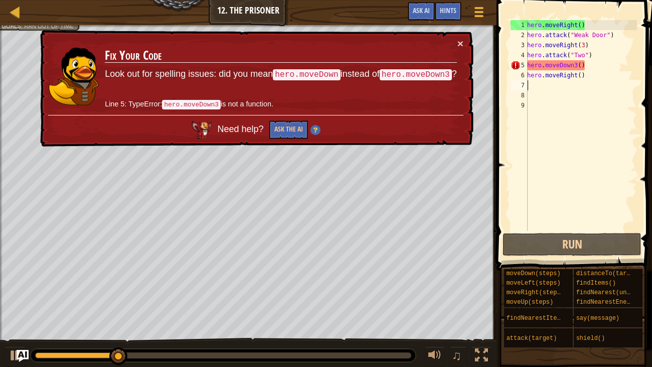
click at [588, 64] on div "hero . moveRight ( ) hero . attack ( "Weak Door" ) hero . moveRight ( 3 ) hero …" at bounding box center [581, 135] width 112 height 231
click at [464, 42] on div "× Fix Your Code Look out for spelling issues: did you mean hero.moveDown instea…" at bounding box center [255, 88] width 435 height 117
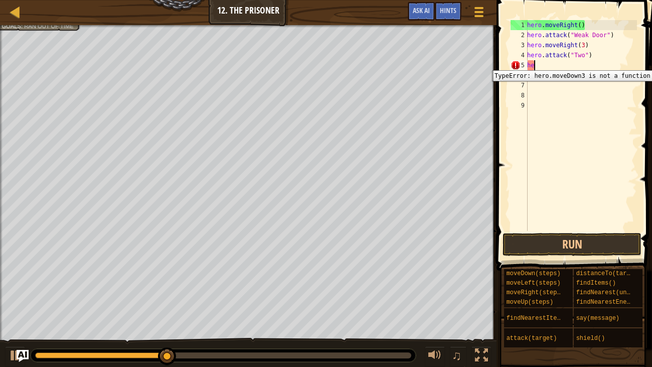
type textarea "h"
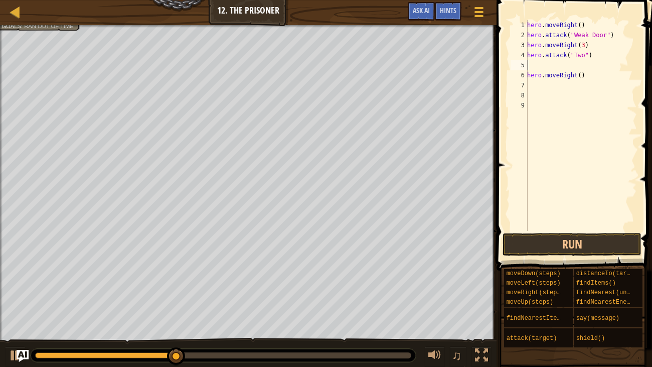
type textarea "h"
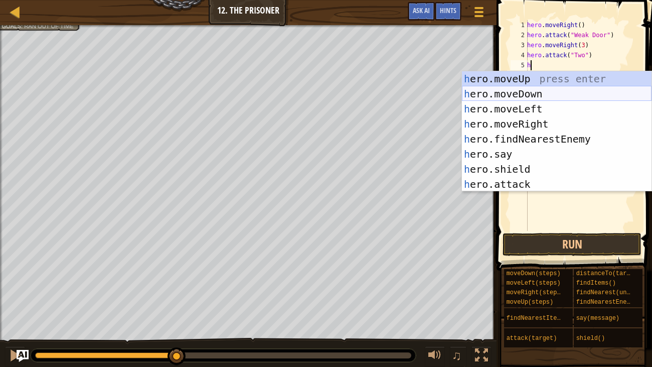
click at [505, 94] on div "h ero.moveUp press enter h ero.moveDown press enter h ero.moveLeft press enter …" at bounding box center [557, 146] width 190 height 150
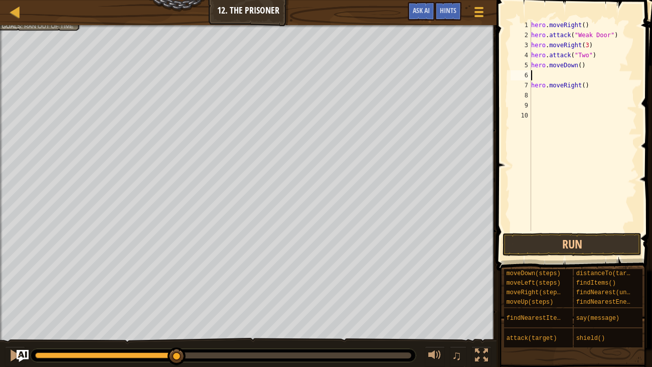
click at [581, 64] on div "hero . moveRight ( ) hero . attack ( "Weak Door" ) hero . moveRight ( 3 ) hero …" at bounding box center [583, 135] width 108 height 231
type textarea "hero.moveDown(3)"
click at [568, 235] on button "Run" at bounding box center [572, 244] width 139 height 23
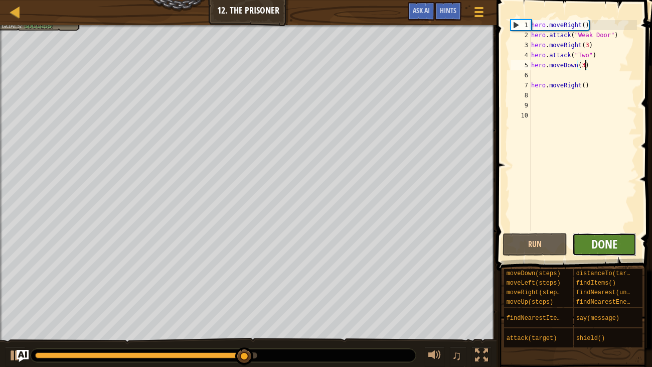
click at [604, 251] on span "Done" at bounding box center [604, 244] width 26 height 16
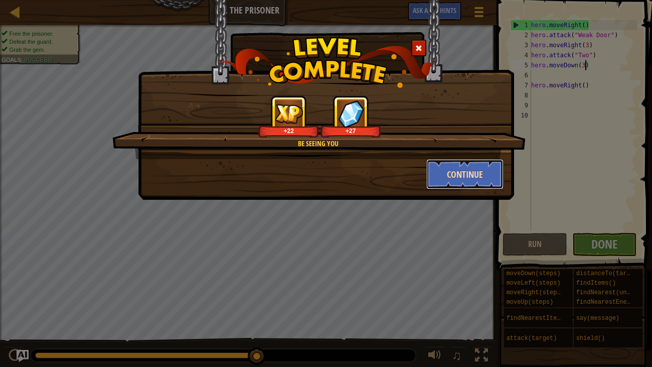
click at [474, 178] on button "Continue" at bounding box center [465, 174] width 78 height 30
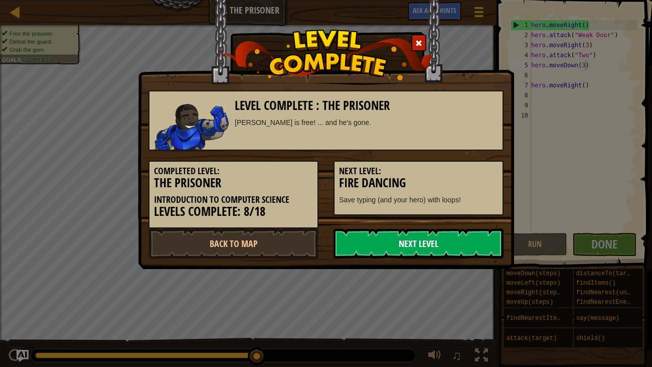
click at [462, 238] on link "Next Level" at bounding box center [419, 243] width 170 height 30
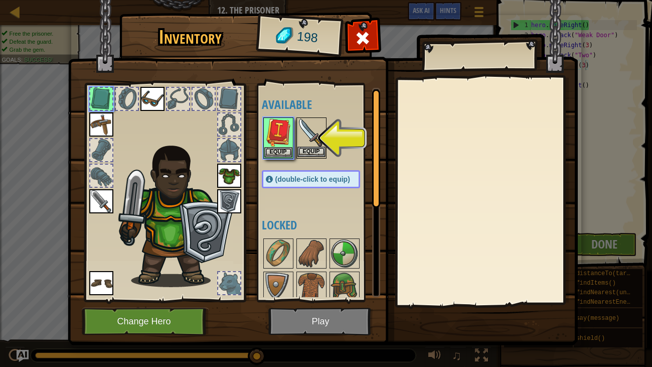
click at [324, 131] on img at bounding box center [311, 132] width 28 height 28
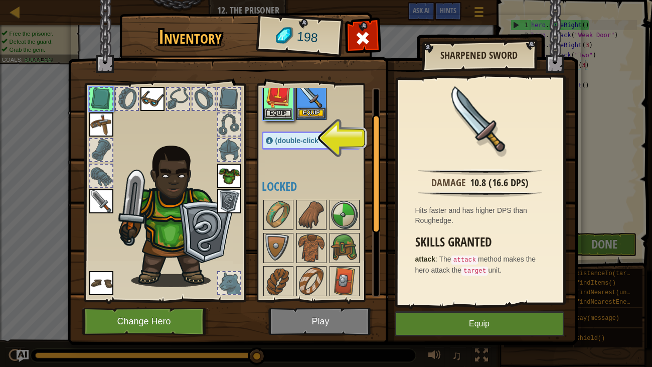
scroll to position [49, 0]
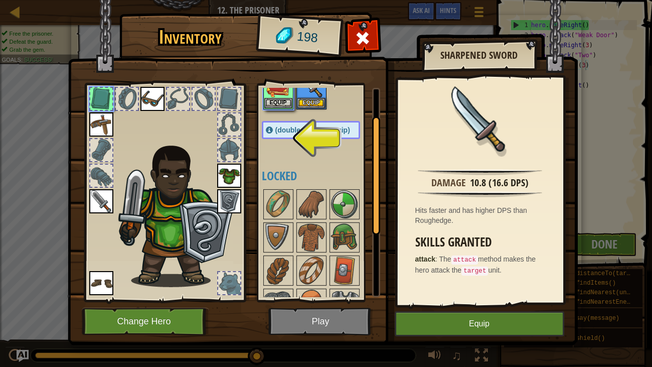
click at [92, 206] on img at bounding box center [101, 201] width 24 height 24
click at [99, 206] on img at bounding box center [101, 201] width 24 height 24
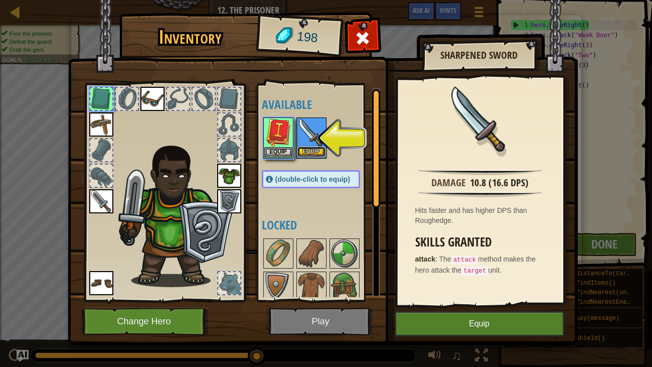
click at [314, 150] on button "Equip" at bounding box center [311, 151] width 28 height 11
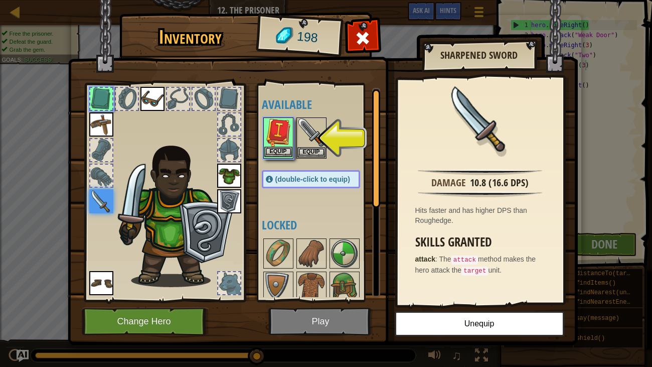
click at [270, 135] on img at bounding box center [278, 132] width 28 height 28
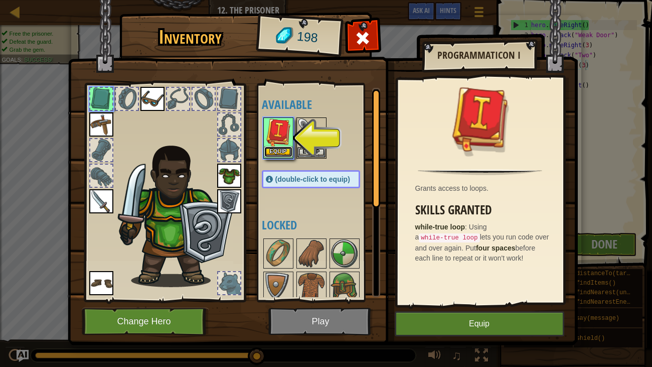
click at [272, 154] on button "Equip" at bounding box center [278, 151] width 28 height 11
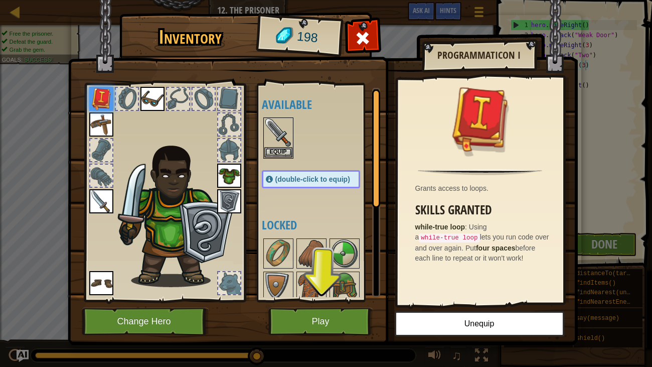
click at [320, 128] on div at bounding box center [321, 138] width 118 height 44
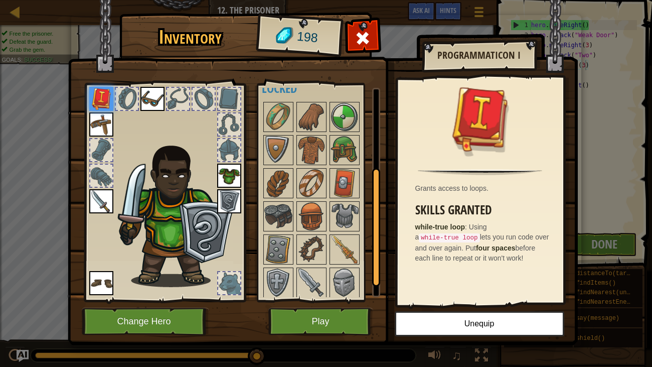
scroll to position [147, 0]
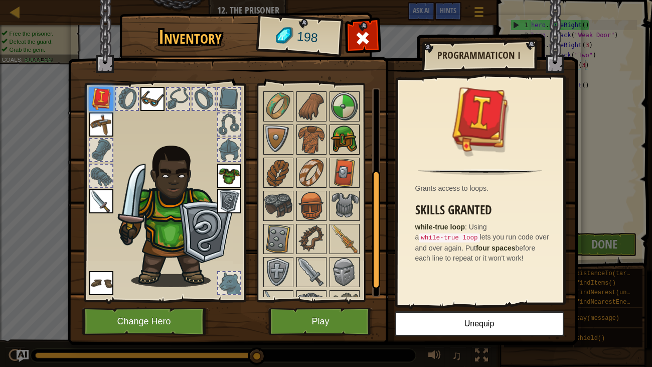
click at [346, 126] on img at bounding box center [345, 139] width 28 height 28
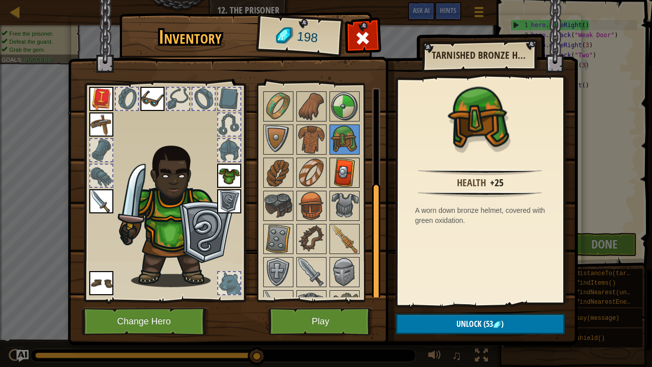
scroll to position [170, 0]
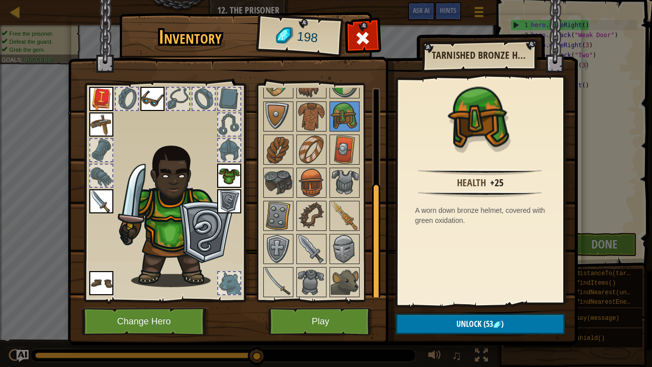
click at [293, 281] on div at bounding box center [321, 183] width 118 height 232
click at [301, 281] on img at bounding box center [311, 282] width 28 height 28
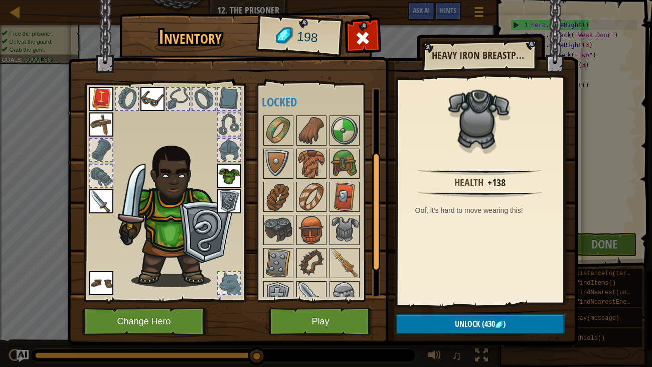
scroll to position [112, 0]
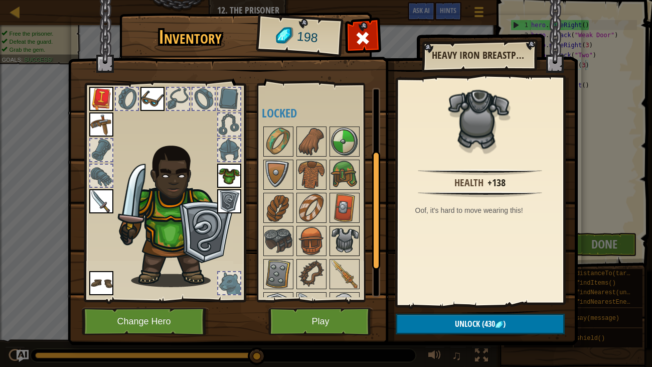
click at [342, 231] on img at bounding box center [345, 241] width 28 height 28
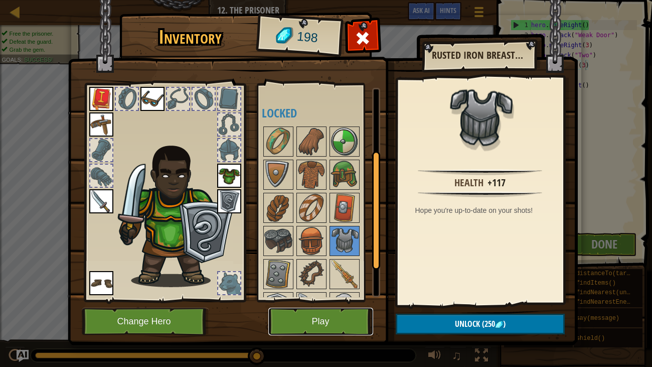
click at [322, 281] on button "Play" at bounding box center [320, 321] width 105 height 28
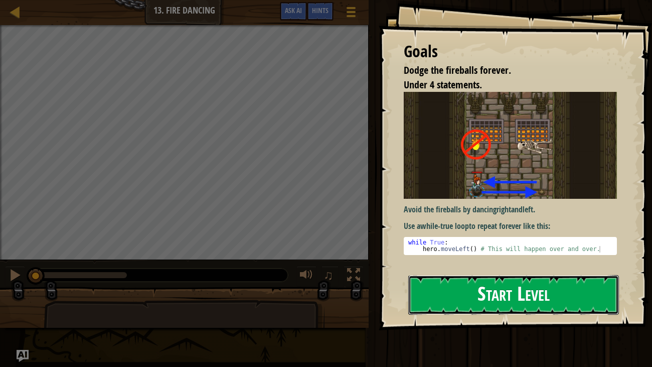
click at [537, 281] on button "Start Level" at bounding box center [513, 295] width 211 height 40
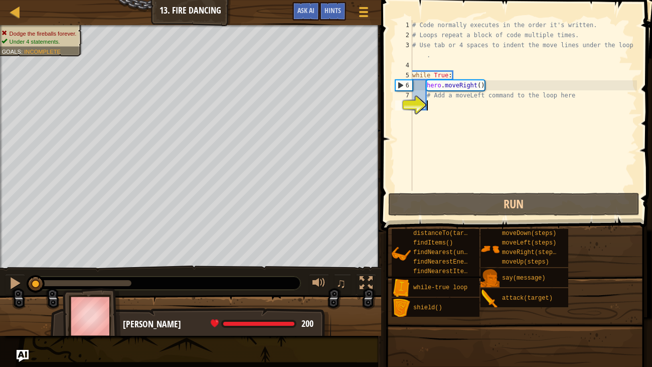
click at [488, 79] on div "# Code normally executes in the order it's written. # Loops repeat a block of c…" at bounding box center [523, 115] width 227 height 191
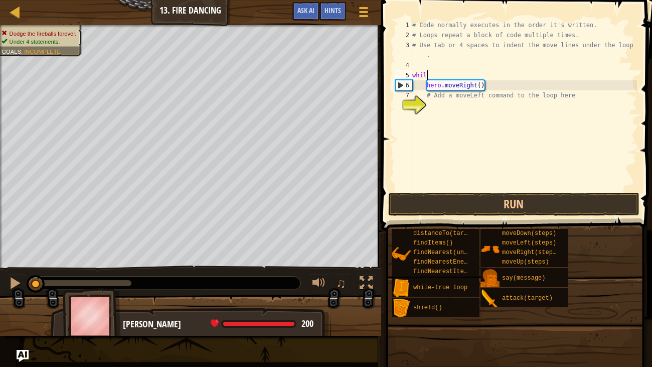
type textarea "w"
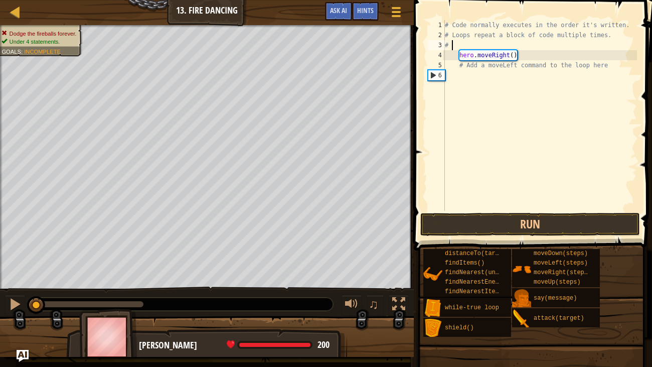
type textarea "#"
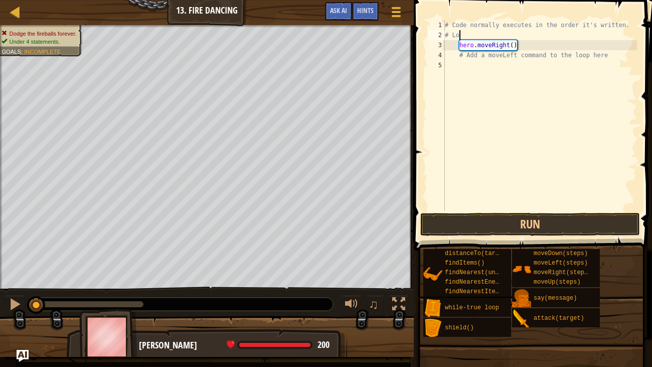
type textarea "#"
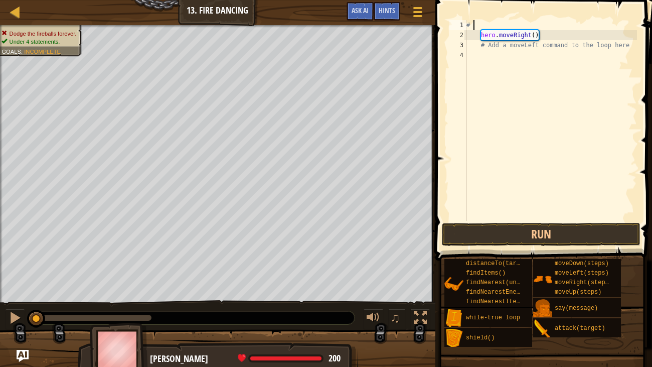
type textarea "#"
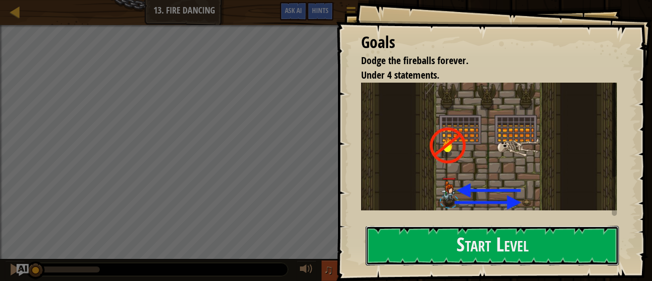
click at [421, 237] on button "Start Level" at bounding box center [492, 246] width 253 height 40
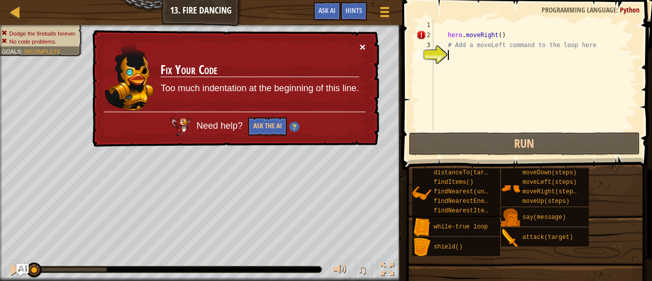
click at [360, 45] on button "×" at bounding box center [363, 47] width 6 height 11
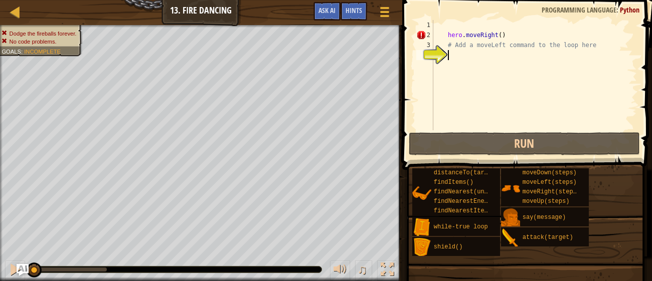
click at [599, 46] on div "hero . moveRight ( ) # Add a moveLeft command to the loop here" at bounding box center [534, 85] width 206 height 130
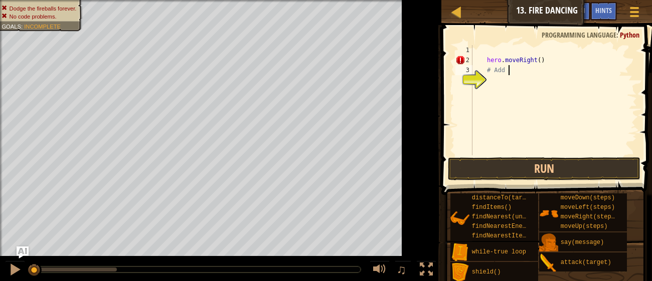
type textarea "#"
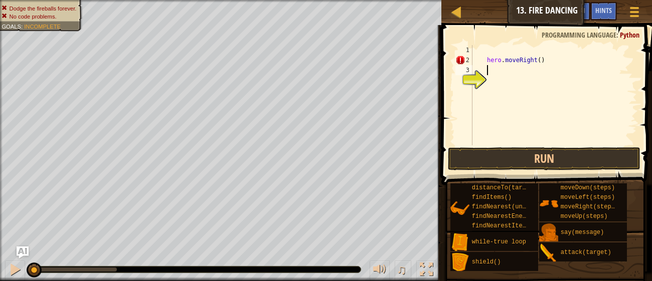
click at [554, 52] on div "hero . moveRight ( )" at bounding box center [553, 105] width 167 height 120
click at [548, 62] on div "hero . moveRight ( )" at bounding box center [553, 105] width 167 height 120
type textarea "h"
click at [472, 51] on div "1" at bounding box center [463, 50] width 17 height 10
type textarea "h"
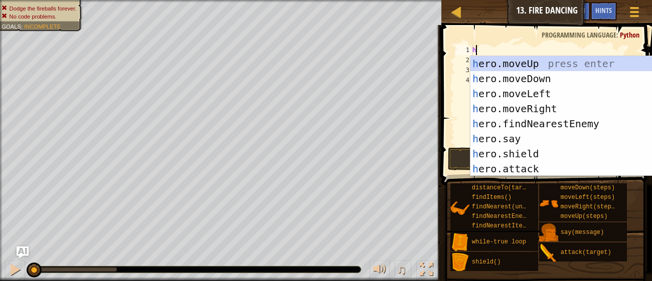
scroll to position [4, 0]
click at [499, 102] on div "h ero.moveUp press enter h ero.moveDown press enter h ero.moveLeft press enter …" at bounding box center [565, 131] width 190 height 150
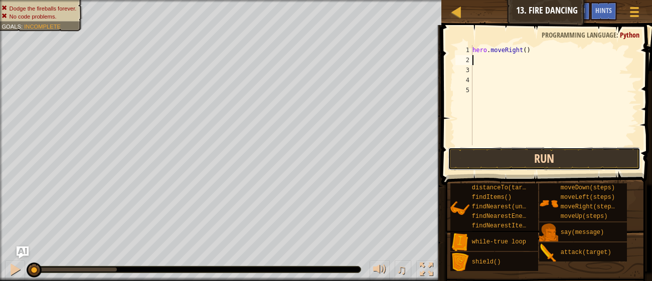
click at [486, 161] on button "Run" at bounding box center [544, 158] width 193 height 23
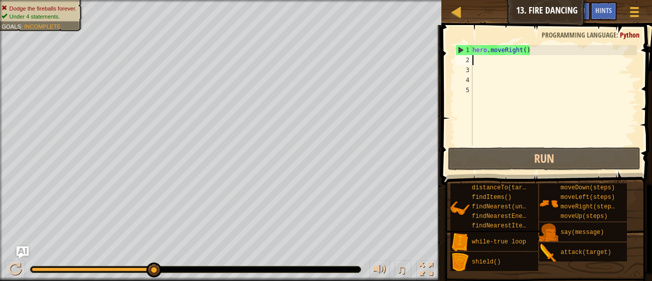
type textarea "h"
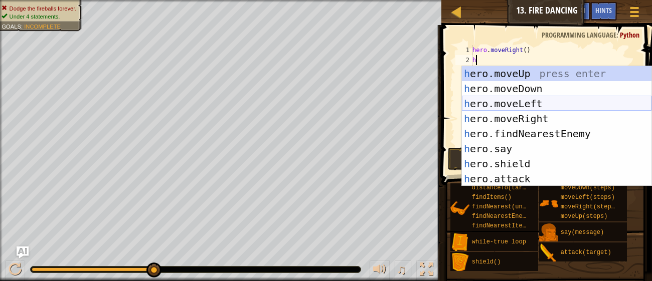
click at [499, 99] on div "h ero.moveUp press enter h ero.moveDown press enter h ero.moveLeft press enter …" at bounding box center [557, 141] width 190 height 150
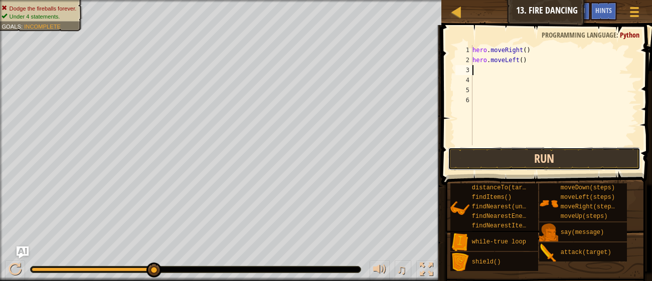
click at [534, 160] on button "Run" at bounding box center [544, 158] width 193 height 23
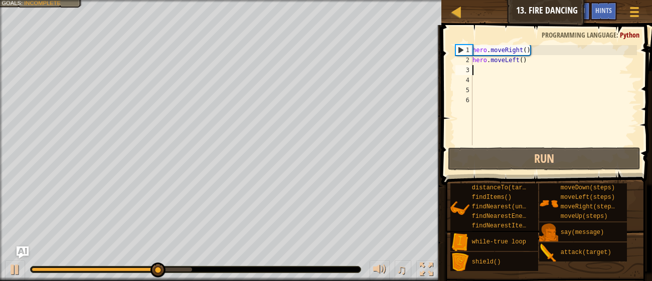
type textarea "h"
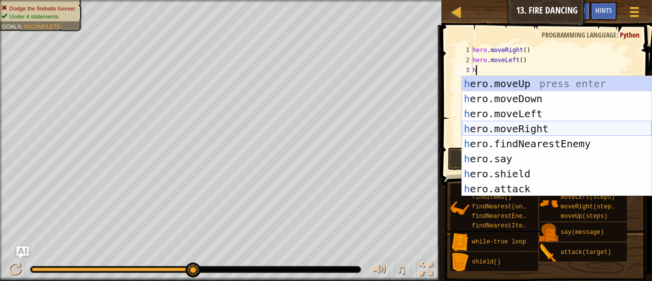
click at [502, 130] on div "h ero.moveUp press enter h ero.moveDown press enter h ero.moveLeft press enter …" at bounding box center [557, 151] width 190 height 150
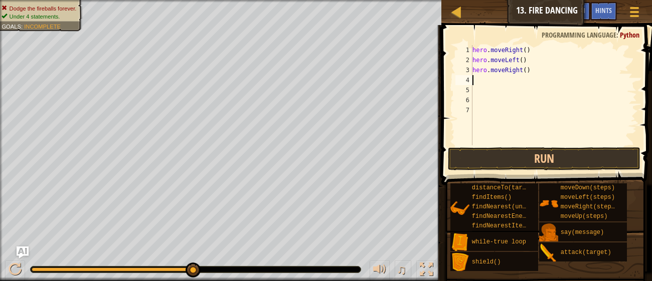
type textarea "h"
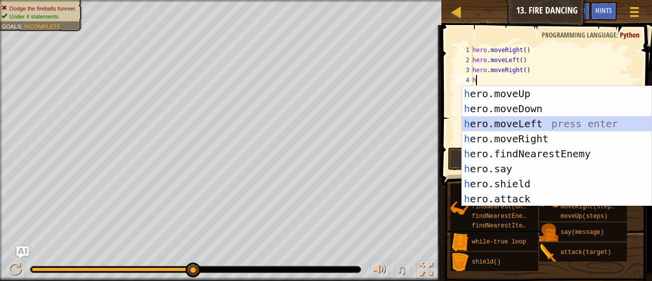
click at [494, 122] on div "h ero.moveUp press enter h ero.moveDown press enter h ero.moveLeft press enter …" at bounding box center [557, 161] width 190 height 150
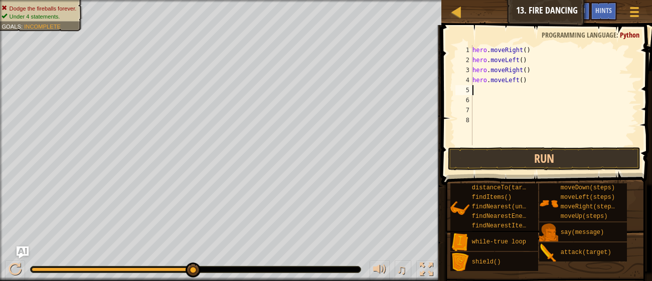
type textarea "h"
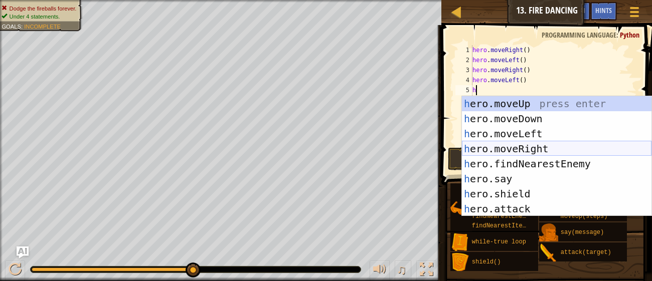
click at [492, 146] on div "h ero.moveUp press enter h ero.moveDown press enter h ero.moveLeft press enter …" at bounding box center [557, 171] width 190 height 150
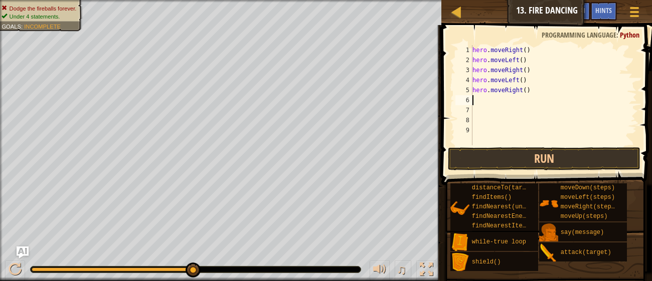
type textarea "h"
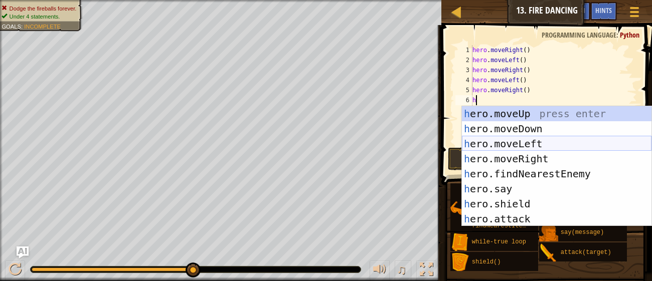
click at [488, 139] on div "h ero.moveUp press enter h ero.moveDown press enter h ero.moveLeft press enter …" at bounding box center [557, 181] width 190 height 150
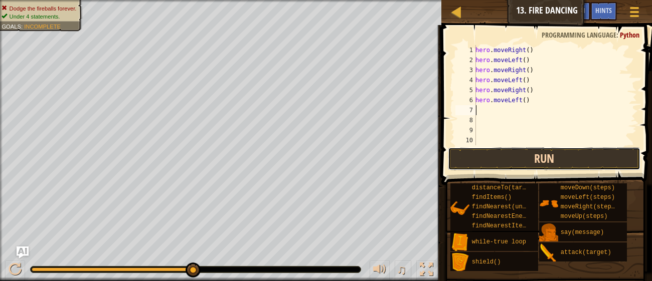
click at [475, 164] on button "Run" at bounding box center [544, 158] width 193 height 23
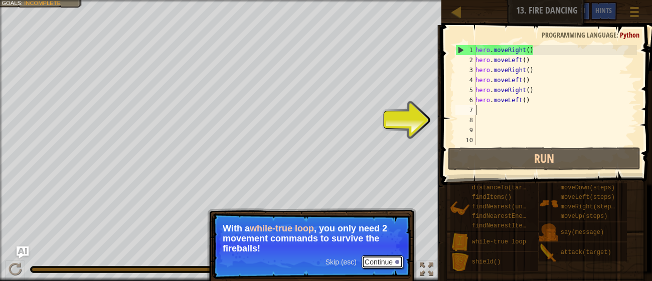
click at [392, 263] on button "Continue" at bounding box center [383, 262] width 42 height 13
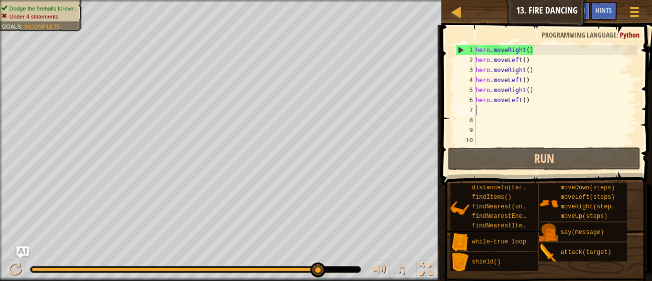
type textarea "h"
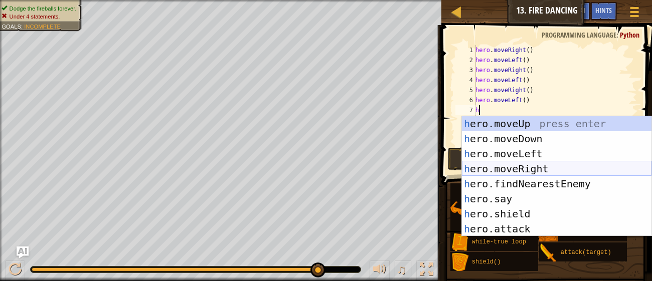
click at [500, 169] on div "h ero.moveUp press enter h ero.moveDown press enter h ero.moveLeft press enter …" at bounding box center [557, 191] width 190 height 150
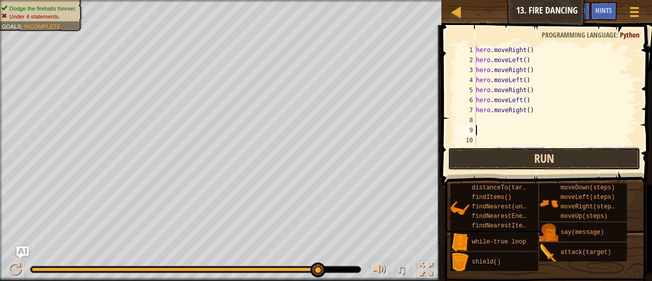
click at [504, 164] on button "Run" at bounding box center [544, 158] width 193 height 23
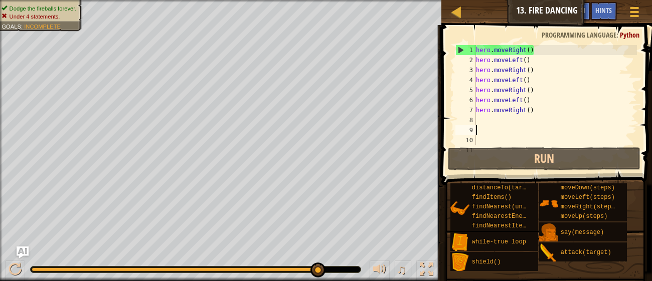
click at [497, 121] on div "hero . moveRight ( ) hero . moveLeft ( ) hero . moveRight ( ) hero . moveLeft (…" at bounding box center [555, 105] width 163 height 120
type textarea "h"
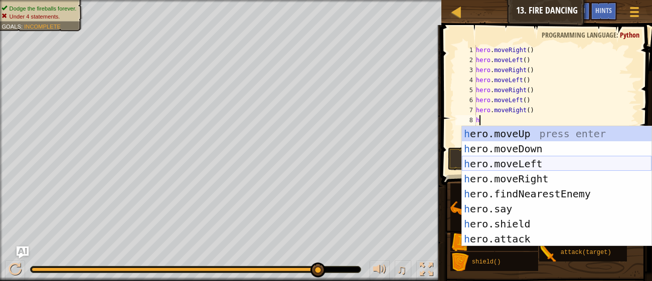
click at [496, 160] on div "h ero.moveUp press enter h ero.moveDown press enter h ero.moveLeft press enter …" at bounding box center [557, 201] width 190 height 150
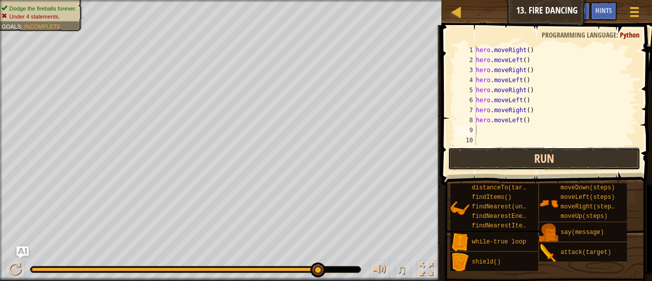
click at [497, 163] on button "Run" at bounding box center [544, 158] width 193 height 23
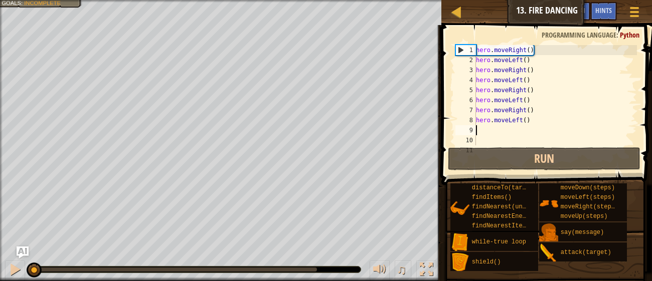
type textarea "u"
type textarea "h"
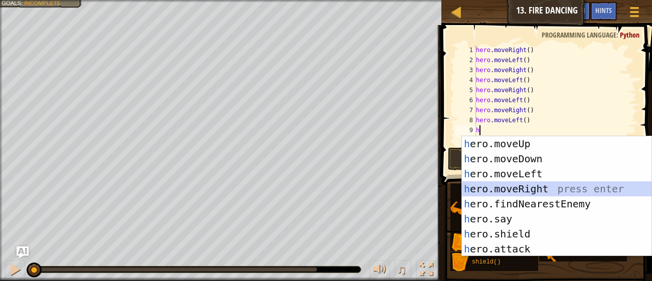
click at [480, 186] on div "h ero.moveUp press enter h ero.moveDown press enter h ero.moveLeft press enter …" at bounding box center [557, 211] width 190 height 150
type textarea "h"
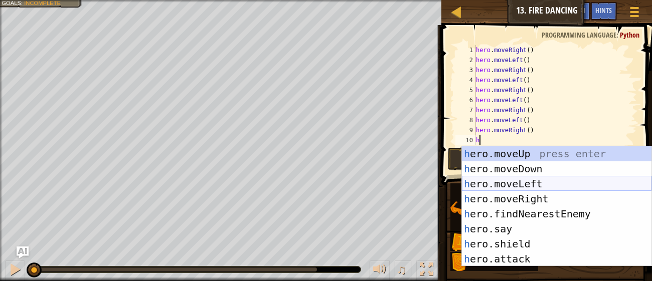
click at [488, 178] on div "h ero.moveUp press enter h ero.moveDown press enter h ero.moveLeft press enter …" at bounding box center [557, 221] width 190 height 150
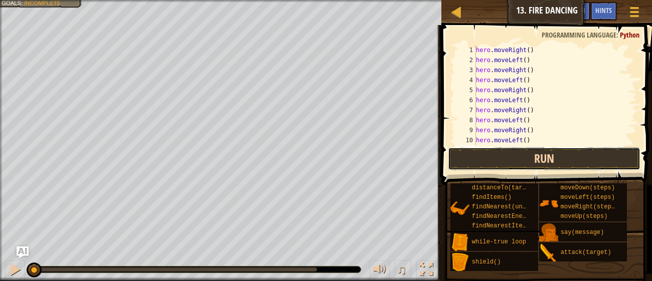
click at [506, 162] on button "Run" at bounding box center [544, 158] width 193 height 23
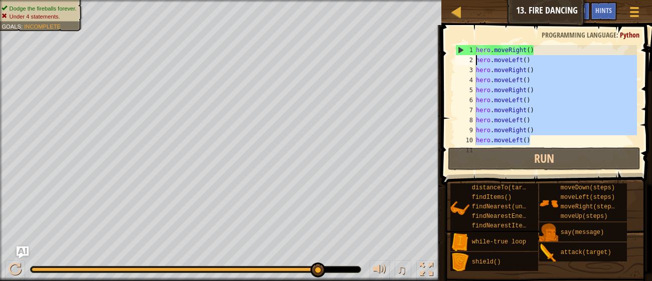
click at [425, 57] on div "Map Introduction to Computer Science 13. Fire Dancing Game Menu Done Hints Ask …" at bounding box center [326, 140] width 652 height 281
type textarea "hero.moveLeft() hero.moveRight()"
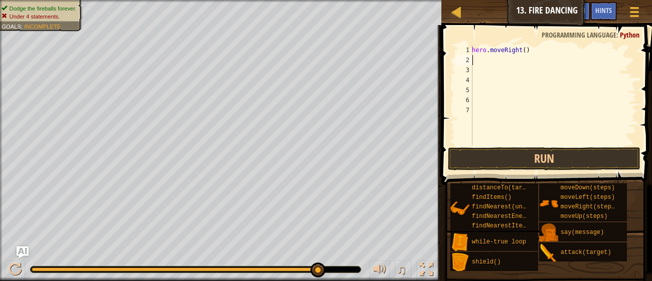
type textarea "w"
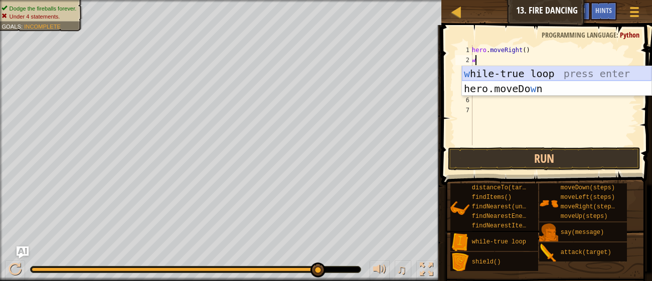
click at [504, 76] on div "w hile-true loop press enter hero.moveDo w n press enter" at bounding box center [557, 96] width 190 height 60
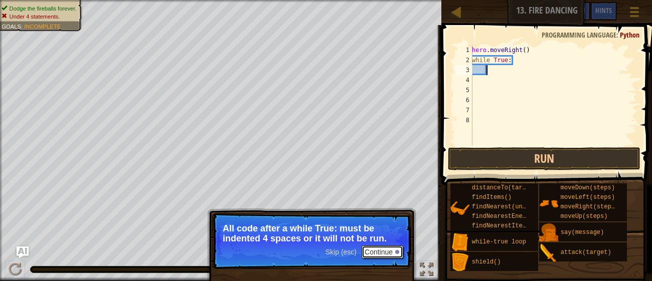
click at [386, 258] on button "Continue" at bounding box center [383, 252] width 42 height 13
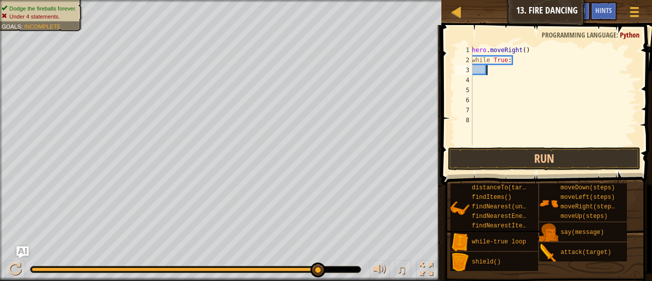
scroll to position [4, 1]
click at [479, 160] on button "Run" at bounding box center [544, 158] width 193 height 23
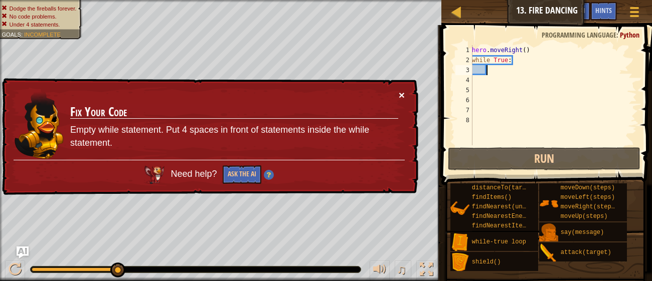
click at [403, 96] on button "×" at bounding box center [402, 95] width 6 height 11
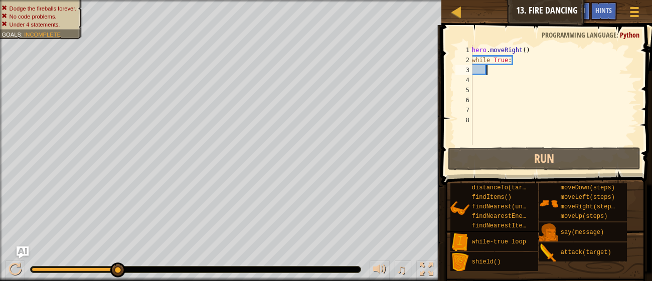
type textarea "m"
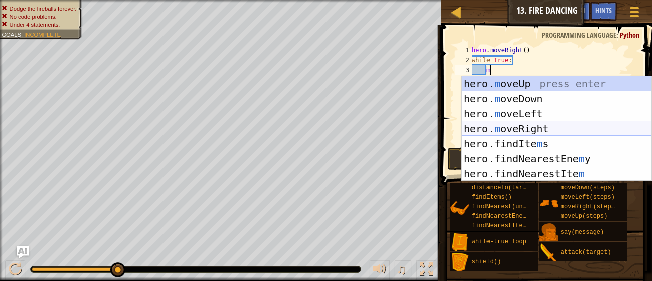
click at [526, 124] on div "hero. m oveUp press enter hero. m oveDown press enter hero. m oveLeft press ent…" at bounding box center [557, 143] width 190 height 135
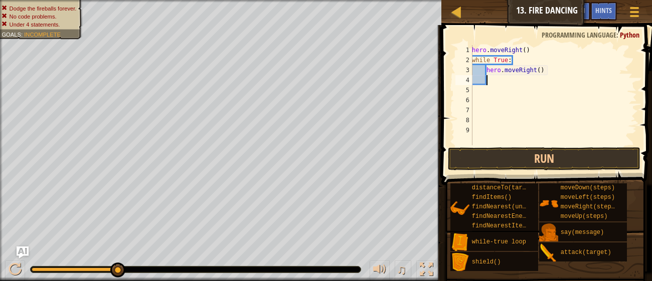
type textarea "m"
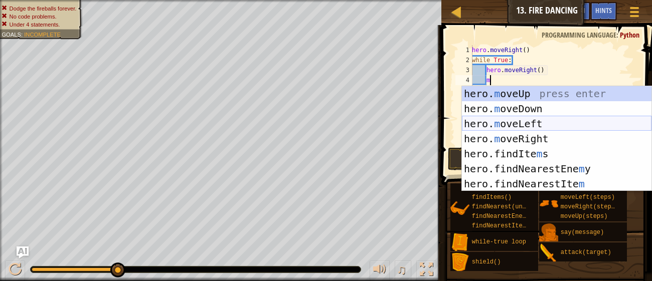
click at [536, 122] on div "hero. m oveUp press enter hero. m oveDown press enter hero. m oveLeft press ent…" at bounding box center [557, 153] width 190 height 135
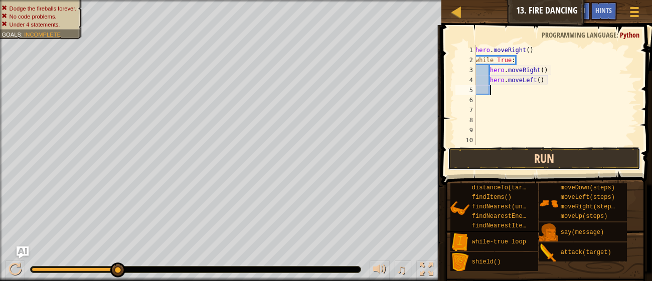
click at [531, 155] on button "Run" at bounding box center [544, 158] width 193 height 23
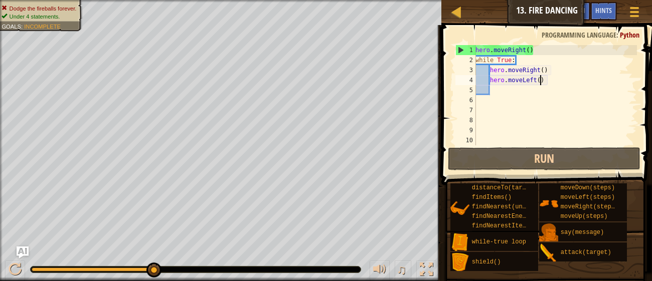
click at [540, 79] on div "hero . moveRight ( ) while True : hero . moveRight ( ) hero . moveLeft ( )" at bounding box center [554, 105] width 163 height 120
type textarea "hero.moveLeft()"
click at [544, 82] on div "hero . moveRight ( ) while True : hero . moveRight ( ) hero . moveLeft ( )" at bounding box center [554, 105] width 163 height 120
drag, startPoint x: 545, startPoint y: 82, endPoint x: 490, endPoint y: 77, distance: 54.9
click at [490, 77] on div "hero . moveRight ( ) while True : hero . moveRight ( ) hero . moveLeft ( )" at bounding box center [554, 105] width 163 height 120
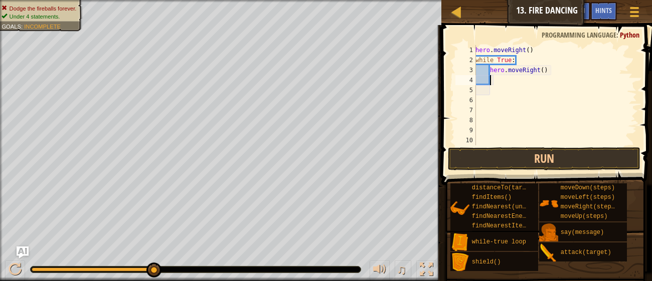
type textarea "h"
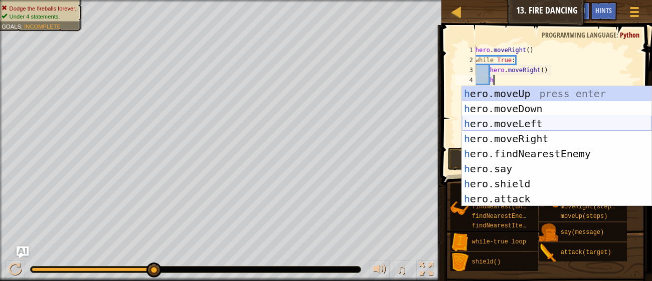
click at [537, 119] on div "h ero.moveUp press enter h ero.moveDown press enter h ero.moveLeft press enter …" at bounding box center [557, 161] width 190 height 150
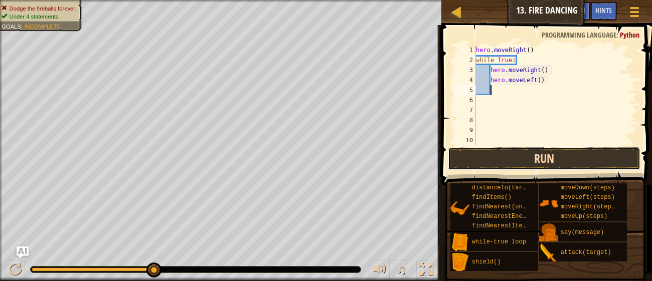
click at [543, 161] on button "Run" at bounding box center [544, 158] width 193 height 23
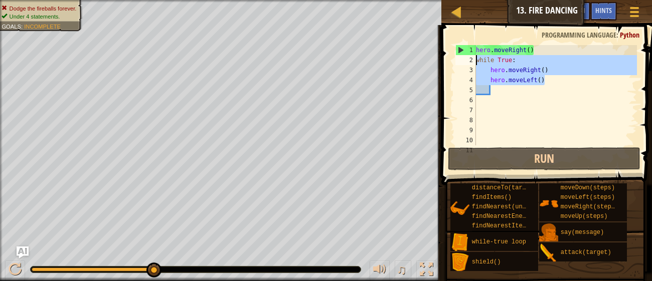
drag, startPoint x: 549, startPoint y: 83, endPoint x: 475, endPoint y: 58, distance: 78.3
click at [475, 58] on div "1 2 3 4 5 6 7 8 9 10 11 hero . moveRight ( ) while True : hero . moveRight ( ) …" at bounding box center [545, 95] width 184 height 100
click at [522, 52] on div "hero . moveRight ( ) while True : hero . moveRight ( ) hero . moveLeft ( )" at bounding box center [555, 105] width 163 height 120
type textarea "hero.moveRight()"
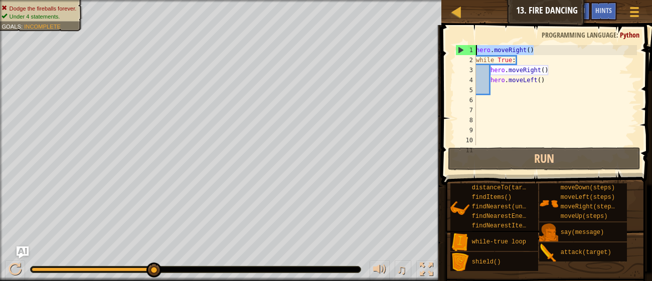
drag, startPoint x: 538, startPoint y: 52, endPoint x: 474, endPoint y: 46, distance: 64.0
click at [474, 46] on div "hero.moveRight() 1 2 3 4 5 6 7 8 9 10 11 hero . moveRight ( ) while True : hero…" at bounding box center [545, 95] width 184 height 100
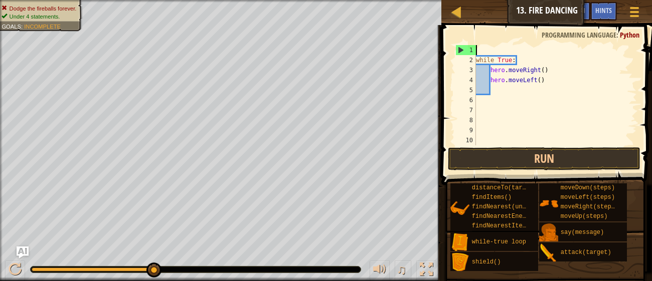
scroll to position [4, 0]
click at [551, 162] on button "Run" at bounding box center [544, 158] width 193 height 23
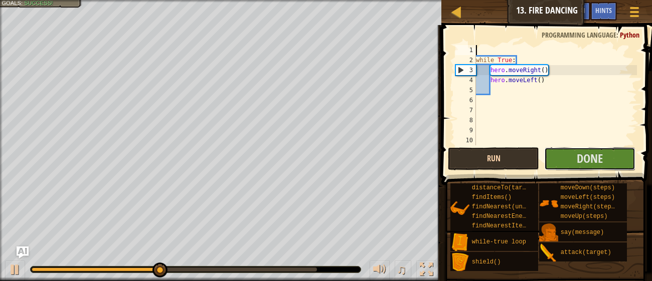
click at [551, 162] on button "Done" at bounding box center [589, 158] width 91 height 23
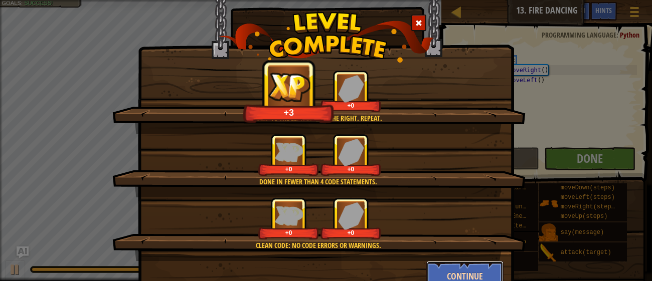
click at [451, 268] on button "Continue" at bounding box center [465, 276] width 78 height 30
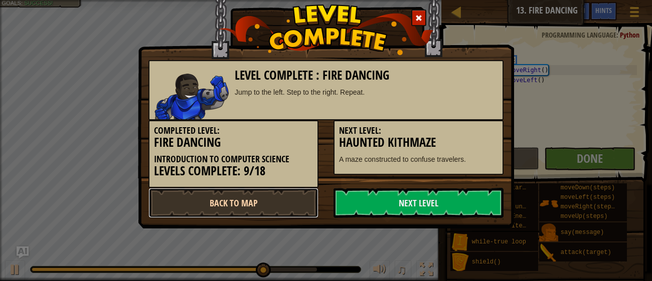
click at [239, 203] on link "Back to Map" at bounding box center [233, 203] width 170 height 30
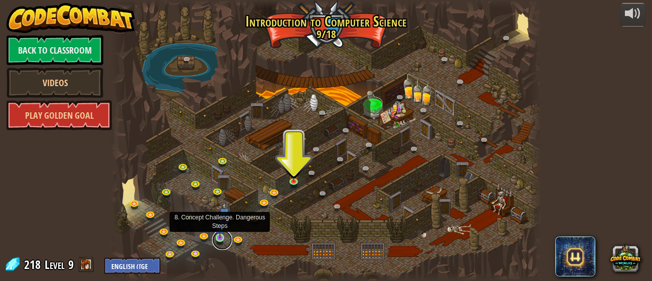
click at [221, 238] on link at bounding box center [222, 240] width 20 height 20
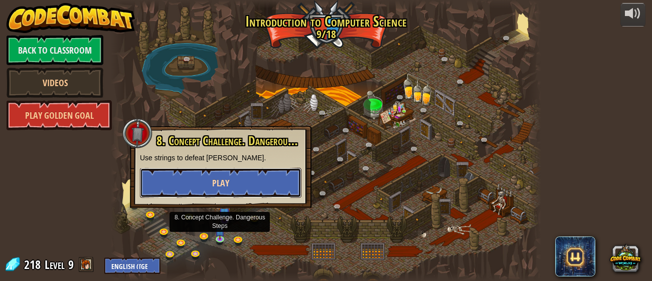
click at [219, 189] on button "Play" at bounding box center [220, 183] width 161 height 30
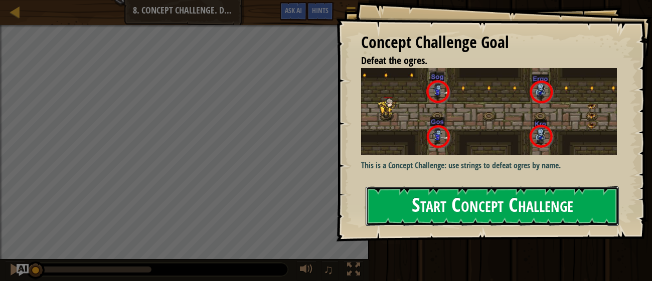
click at [457, 210] on button "Start Concept Challenge" at bounding box center [492, 207] width 253 height 40
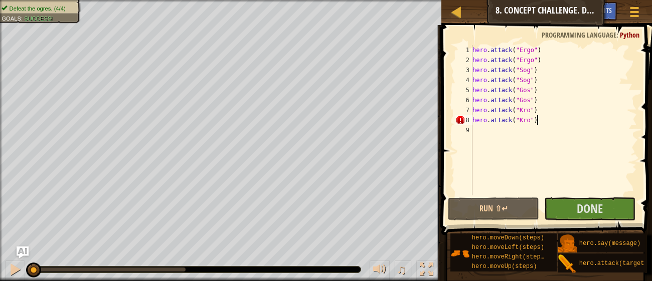
scroll to position [4, 5]
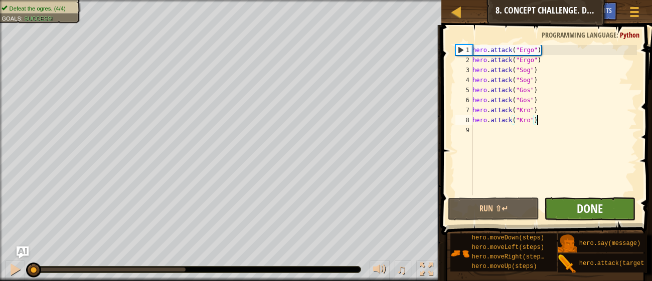
type textarea "hero.attack("Kro")"
click at [588, 213] on span "Done" at bounding box center [590, 209] width 26 height 16
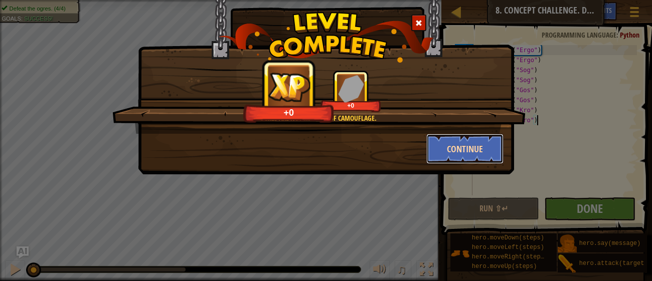
click at [456, 154] on button "Continue" at bounding box center [465, 149] width 78 height 30
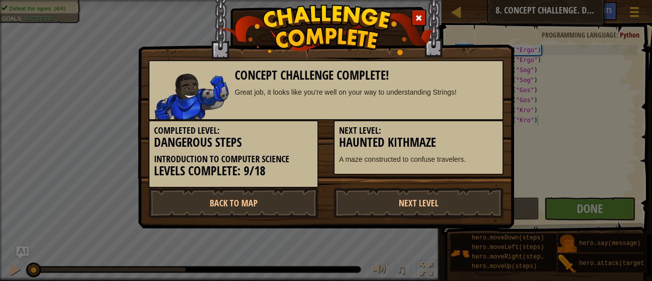
click at [438, 147] on h3 "Haunted Kithmaze" at bounding box center [418, 143] width 159 height 14
click at [256, 202] on link "Back to Map" at bounding box center [233, 203] width 170 height 30
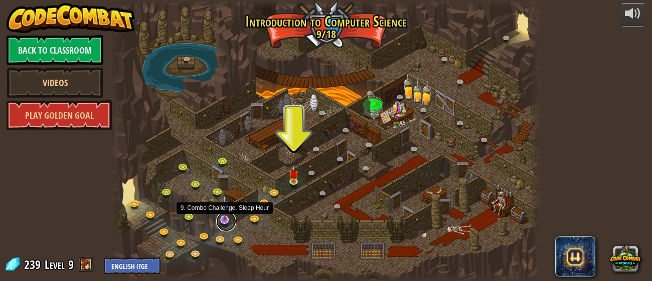
click at [220, 223] on link at bounding box center [226, 222] width 20 height 20
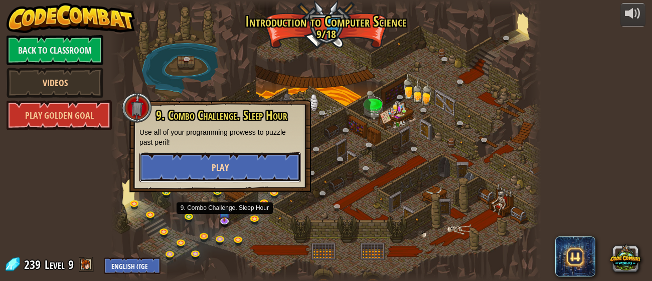
click at [255, 171] on button "Play" at bounding box center [219, 167] width 161 height 30
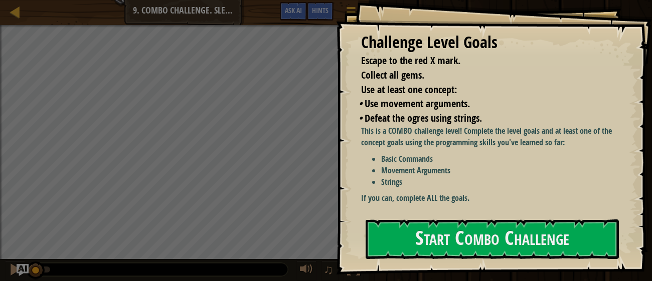
click at [395, 214] on div "Challenge Level Goals Escape to the red X mark. Collect all gems. Use at least …" at bounding box center [494, 137] width 316 height 275
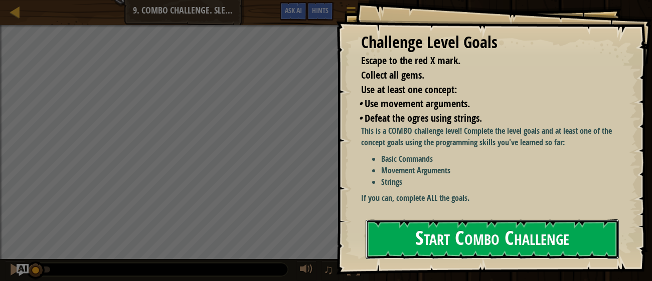
click at [395, 242] on button "Start Combo Challenge" at bounding box center [492, 240] width 253 height 40
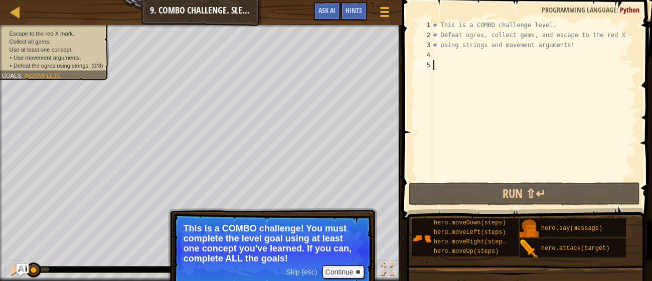
click at [555, 20] on div "# This is a COMBO challenge level. # Defeat ogres, collect gems, and escape to …" at bounding box center [534, 110] width 206 height 181
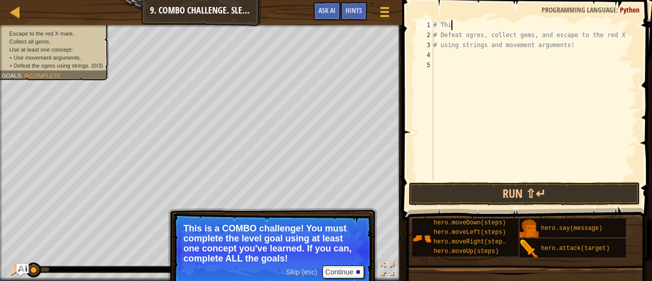
type textarea "#"
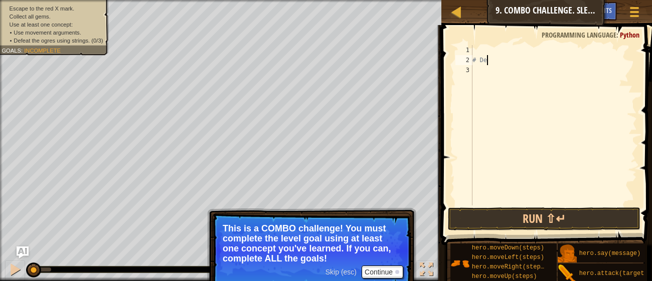
type textarea "#"
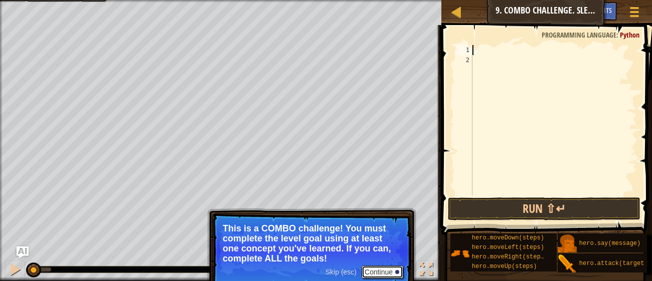
click at [384, 272] on button "Continue" at bounding box center [383, 272] width 42 height 13
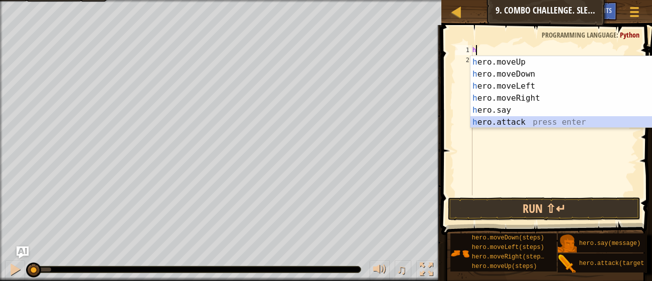
click at [495, 121] on div "h ero.moveUp press enter h ero.moveDown press enter h ero.moveLeft press enter …" at bounding box center [565, 104] width 190 height 96
type textarea "hero.attack("Enemy Name")"
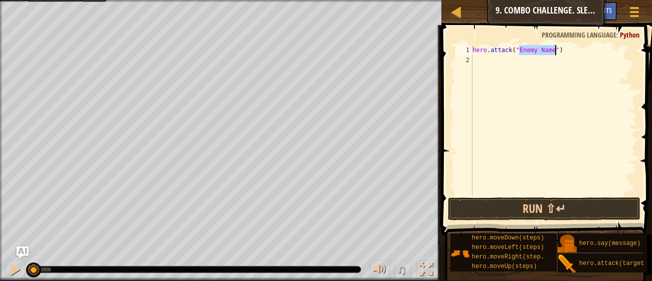
click at [491, 127] on div "hero . attack ( "Enemy Name" )" at bounding box center [553, 130] width 167 height 171
click at [554, 50] on div "hero . attack ( "Enemy Name" )" at bounding box center [553, 130] width 167 height 171
type textarea "hero.attack("Rexxar")"
click at [504, 63] on div "hero . attack ( "Rexxar" )" at bounding box center [553, 130] width 167 height 171
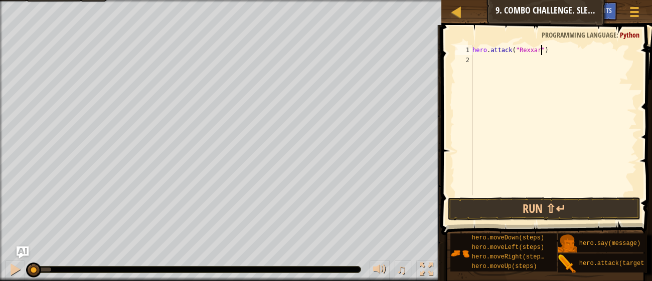
scroll to position [5, 0]
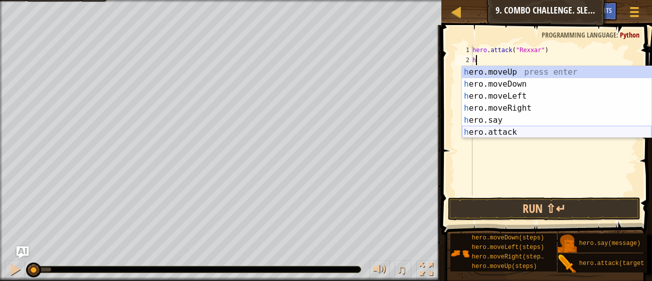
click at [486, 132] on div "h ero.moveUp press enter h ero.moveDown press enter h ero.moveLeft press enter …" at bounding box center [557, 114] width 190 height 96
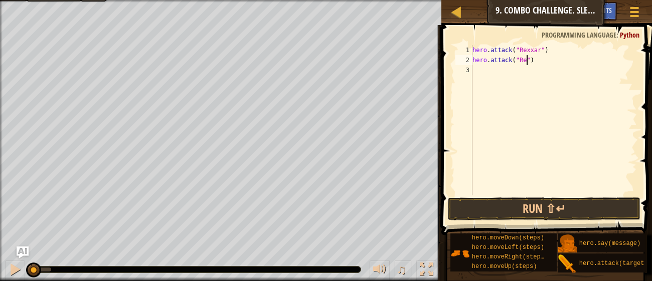
scroll to position [5, 5]
type textarea "hero.attack("Rexxar")"
click at [483, 74] on div "hero . attack ( "Rexxar" ) hero . attack ( "Rexxar" )" at bounding box center [553, 130] width 167 height 171
